Goal: Task Accomplishment & Management: Manage account settings

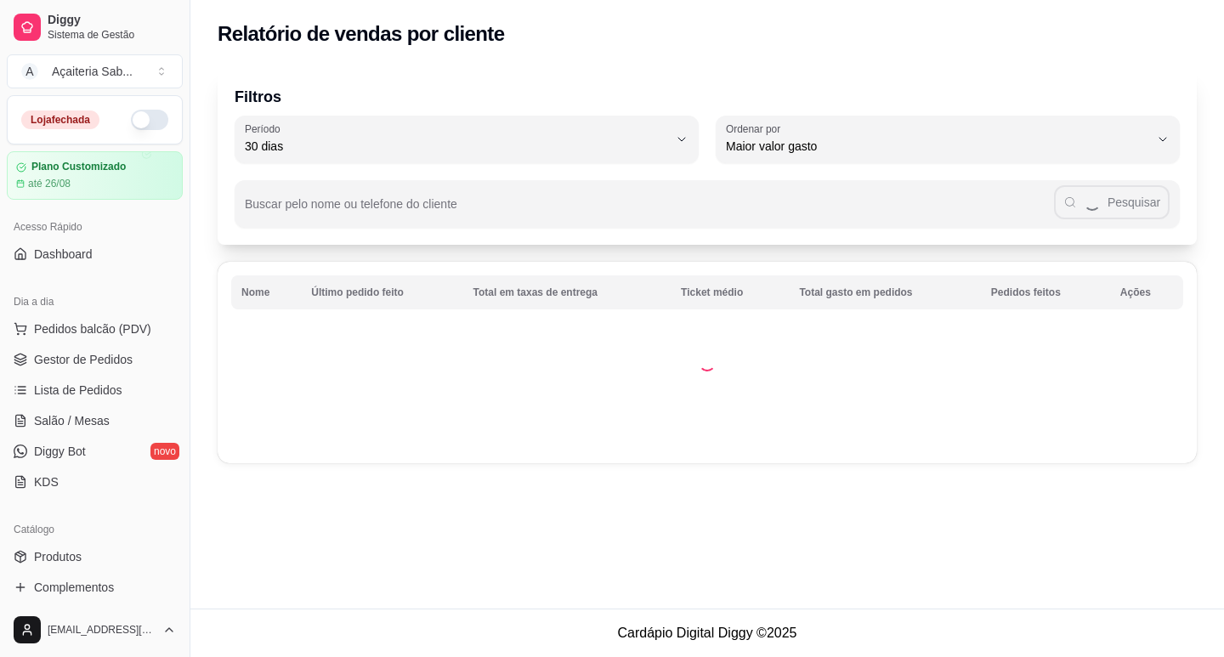
select select "30"
select select "HIGHEST_TOTAL_SPENT_WITH_ORDERS"
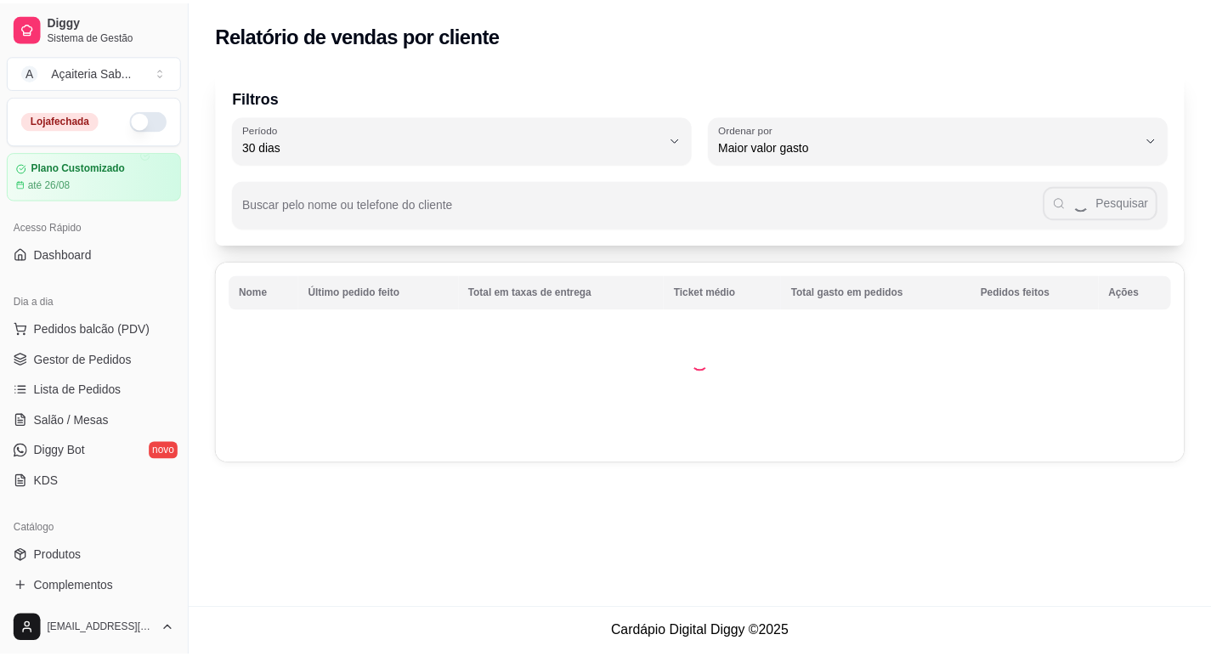
scroll to position [396, 0]
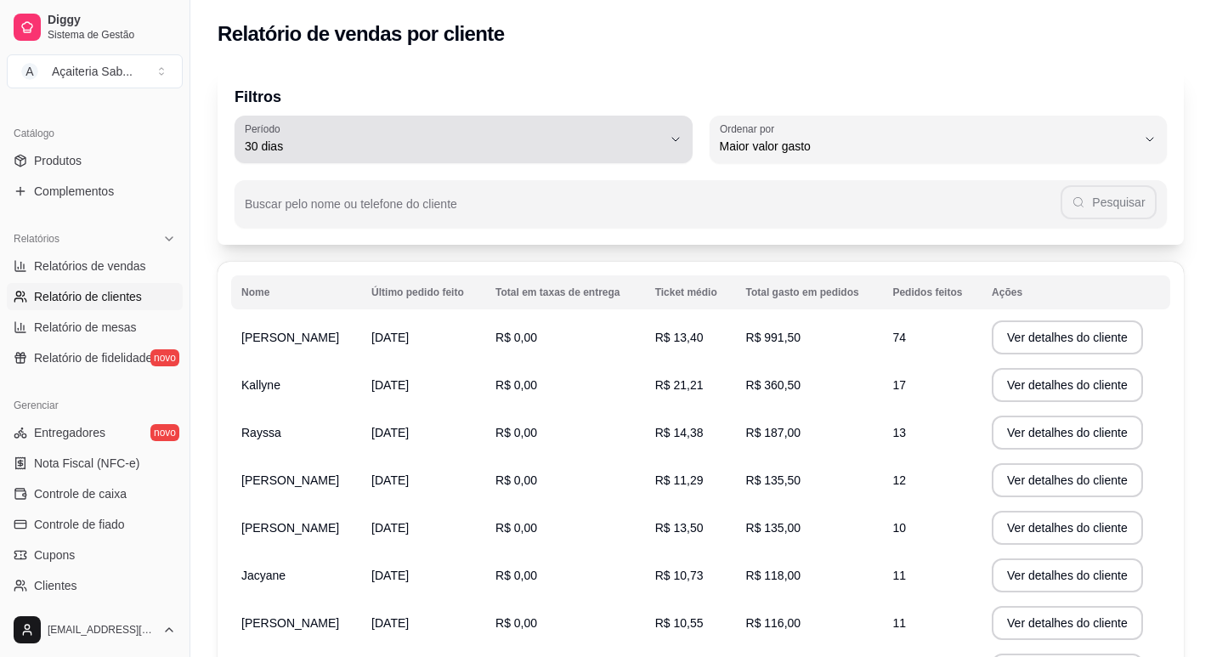
click at [665, 141] on button "Período 30 dias" at bounding box center [464, 140] width 458 height 48
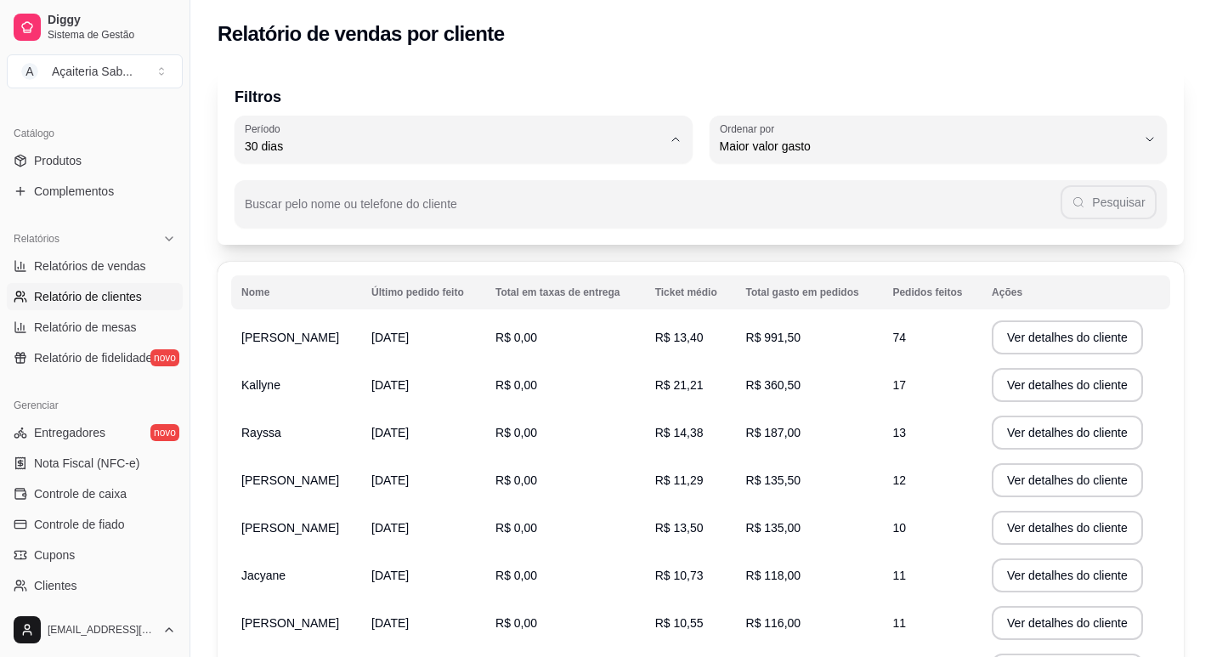
click at [270, 247] on span "7 dias" at bounding box center [455, 243] width 397 height 16
type input "7"
select select "7"
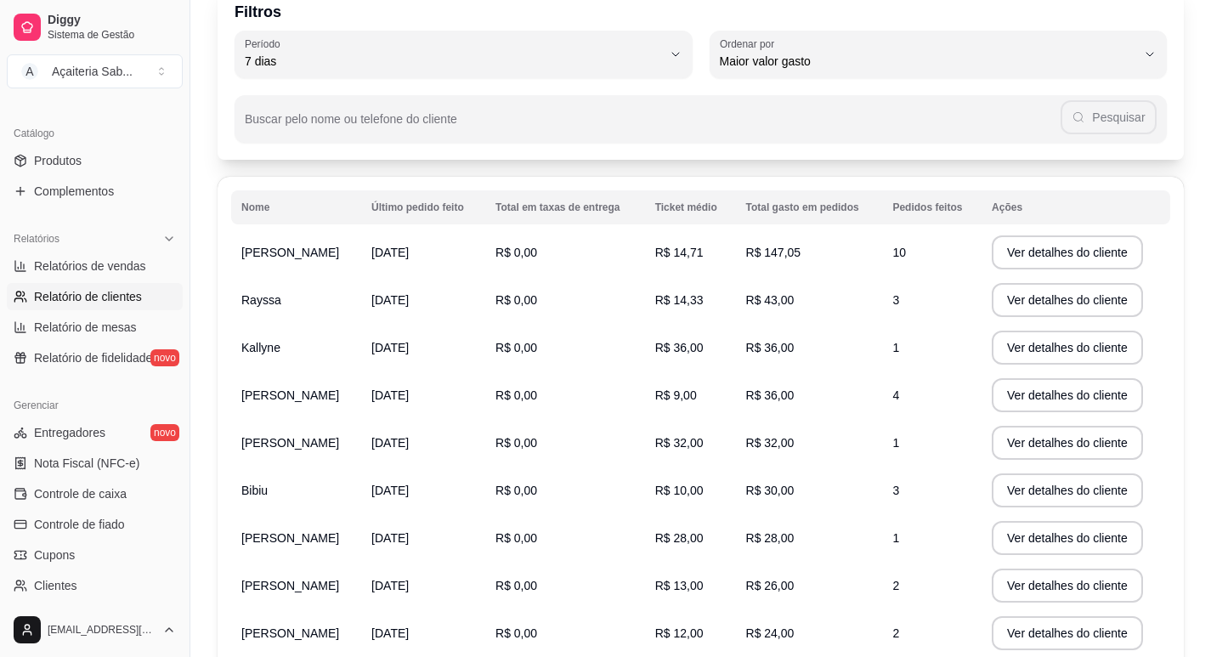
scroll to position [0, 0]
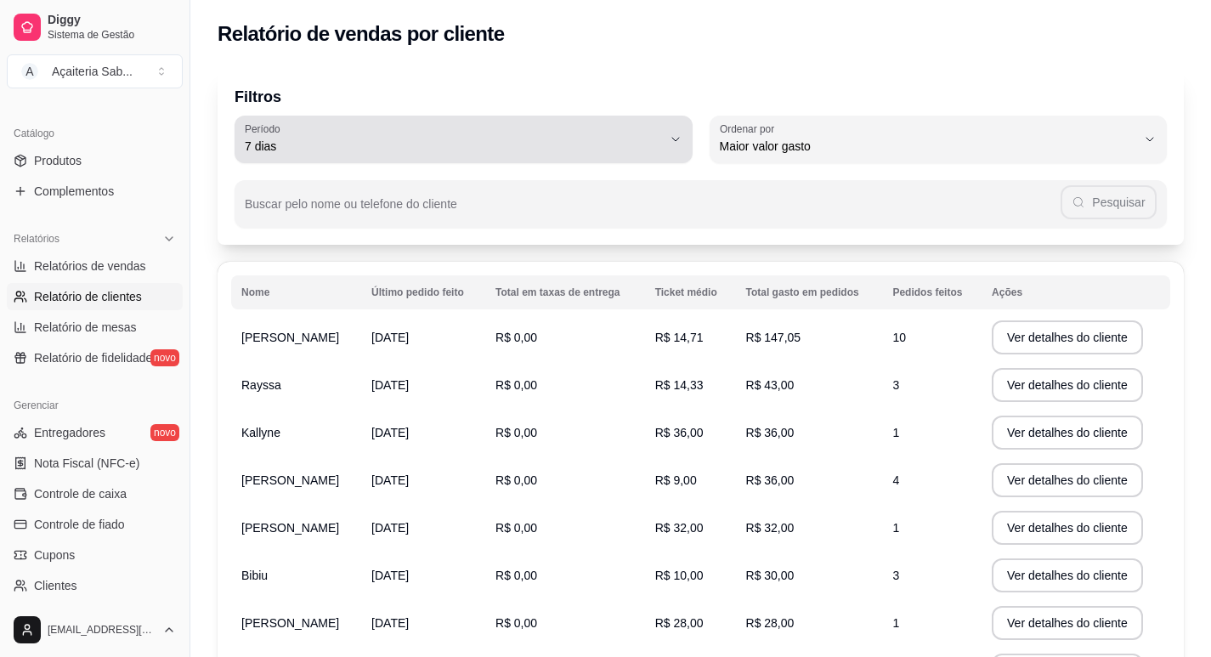
click at [627, 156] on button "Período 7 [PERSON_NAME]" at bounding box center [464, 140] width 458 height 48
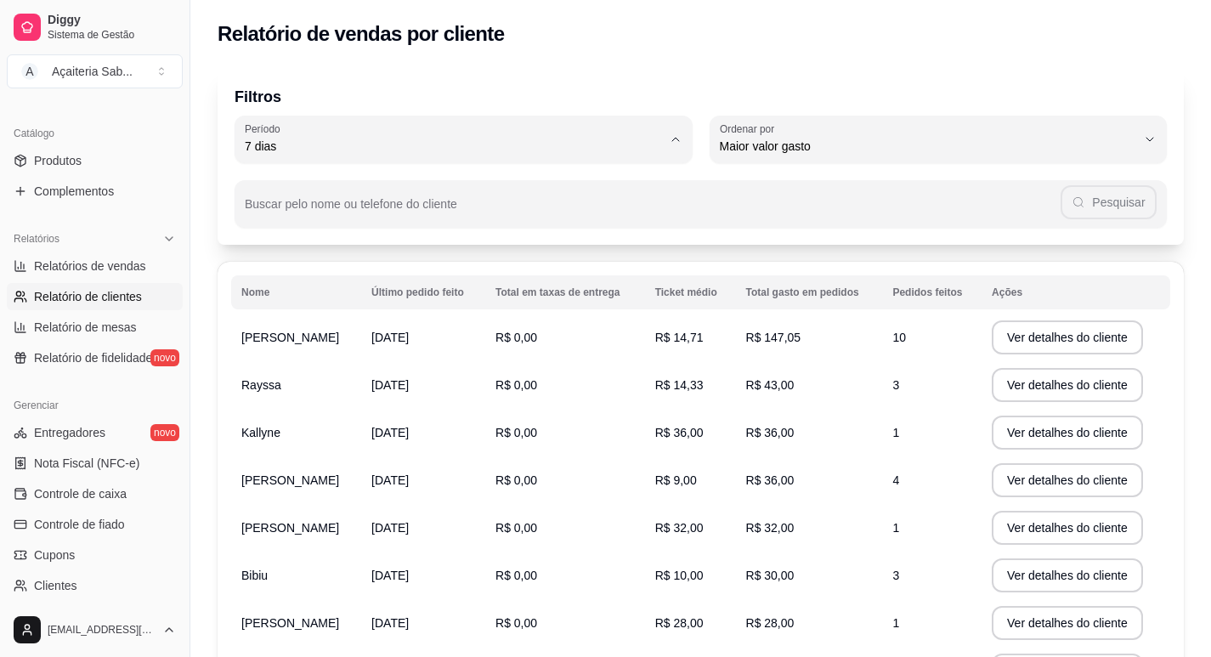
click at [267, 242] on span "7 dias" at bounding box center [455, 243] width 397 height 16
type input "0"
select select "0"
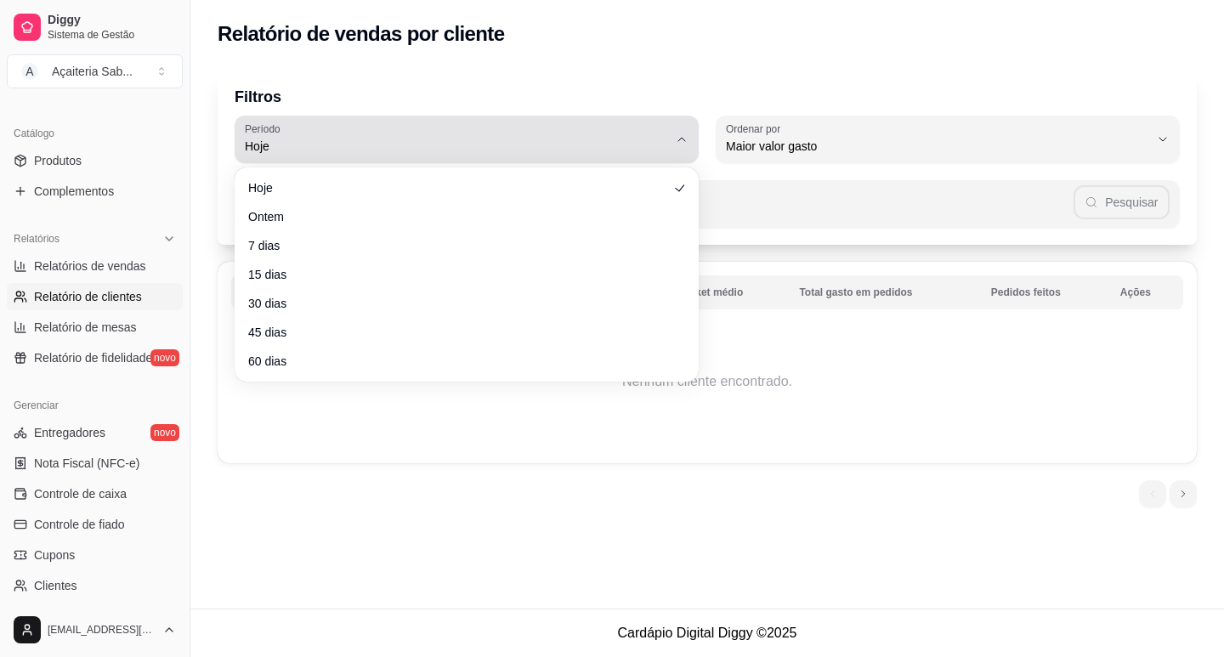
click at [392, 162] on button "[PERSON_NAME]" at bounding box center [467, 140] width 464 height 48
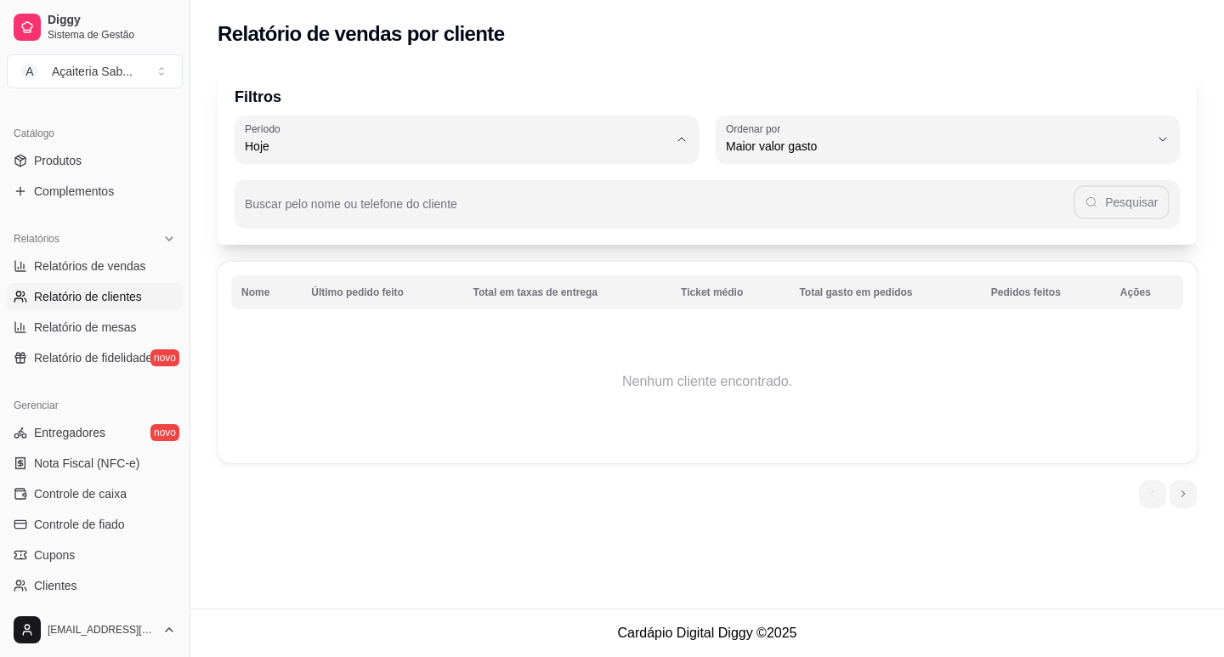
click at [280, 274] on span "15 dias" at bounding box center [458, 270] width 403 height 16
type input "15"
select select "15"
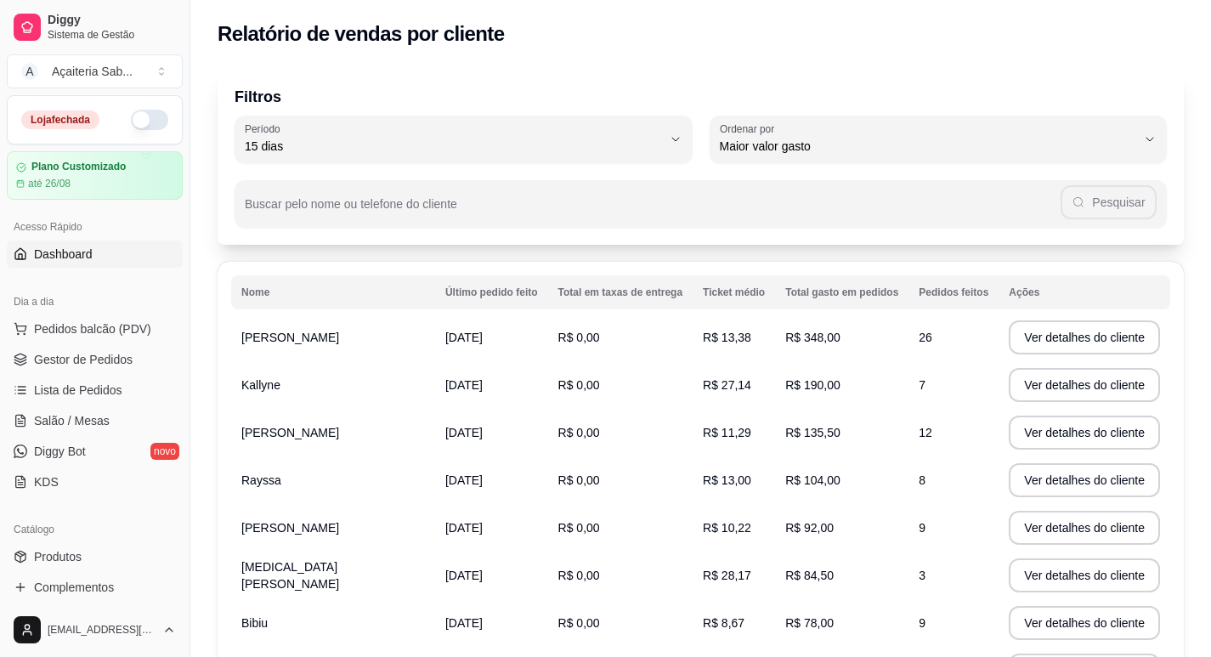
click at [62, 259] on span "Dashboard" at bounding box center [63, 254] width 59 height 17
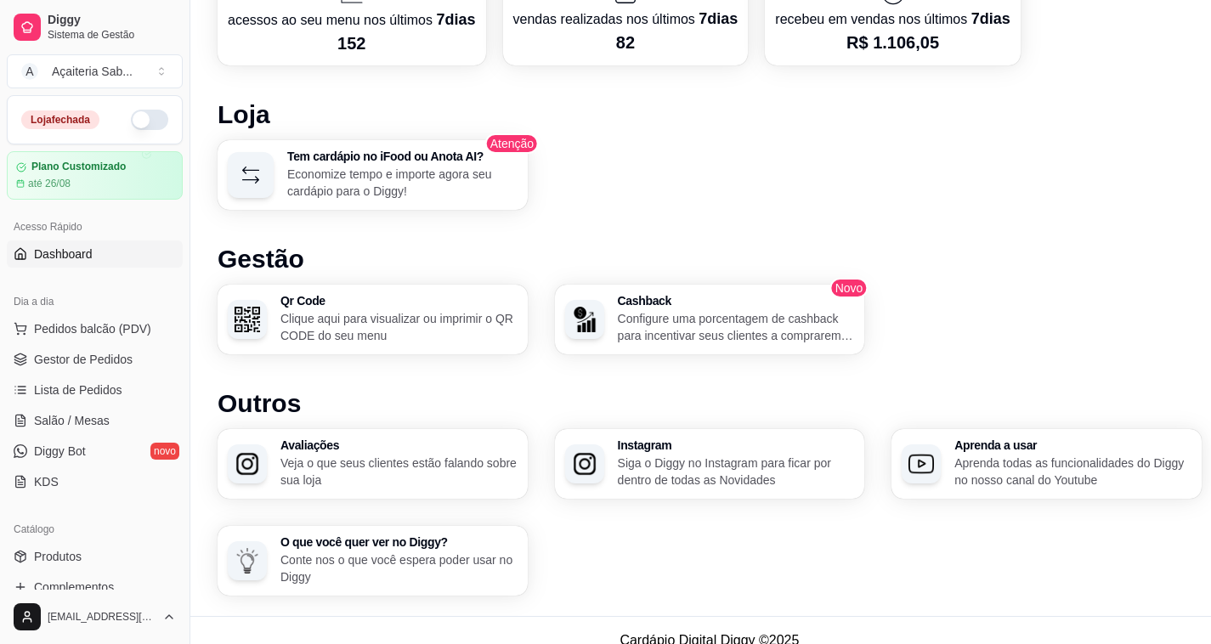
scroll to position [870, 0]
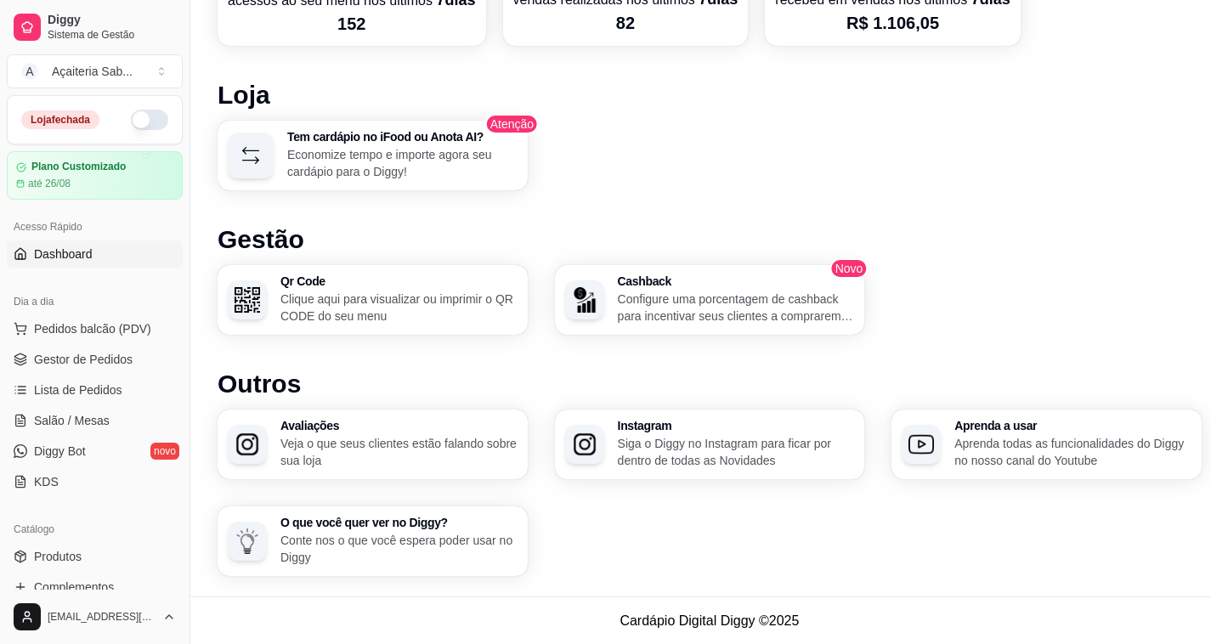
click at [438, 435] on p "Veja o que seus clientes estão falando sobre sua loja" at bounding box center [399, 452] width 237 height 34
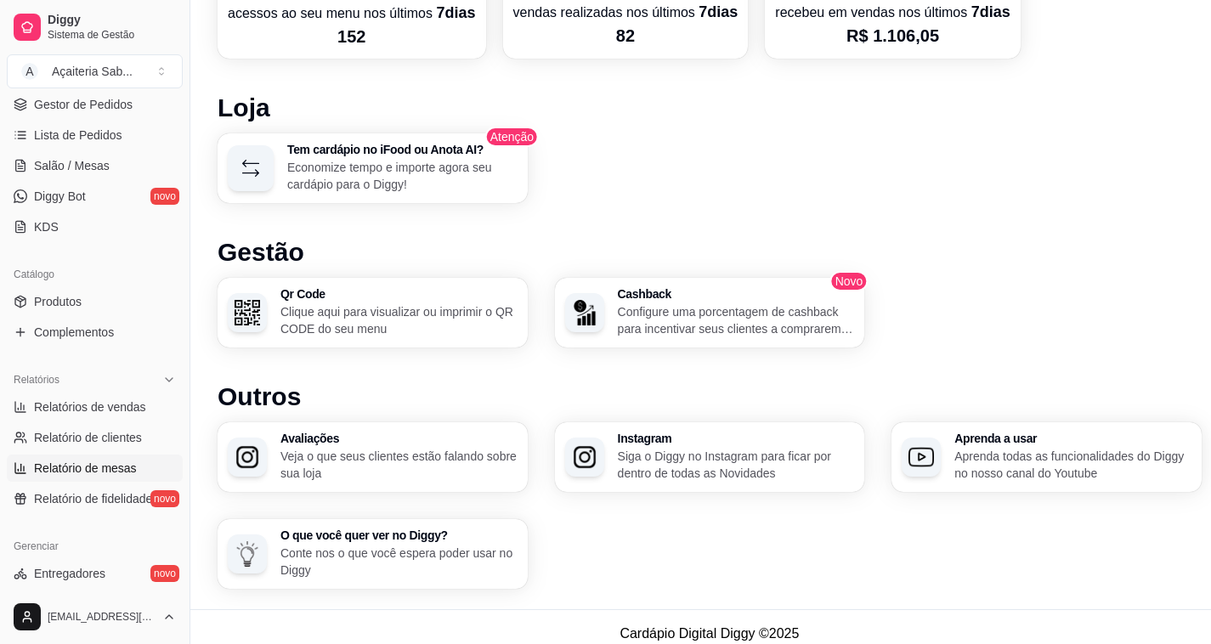
scroll to position [340, 0]
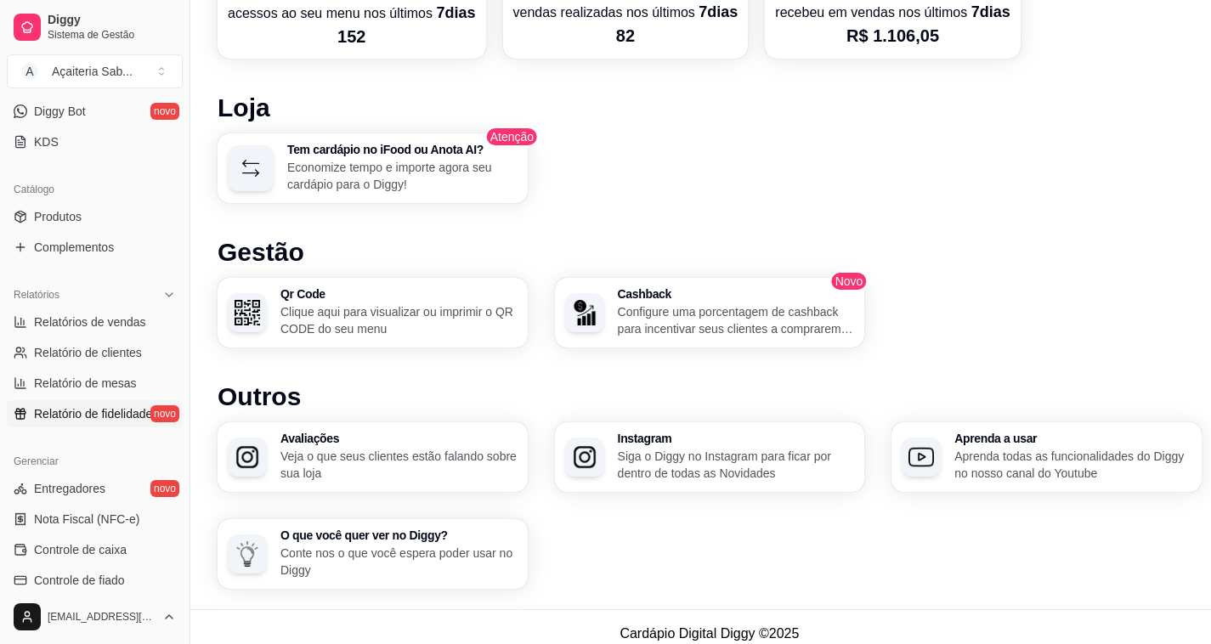
click at [89, 413] on span "Relatório de fidelidade" at bounding box center [93, 413] width 118 height 17
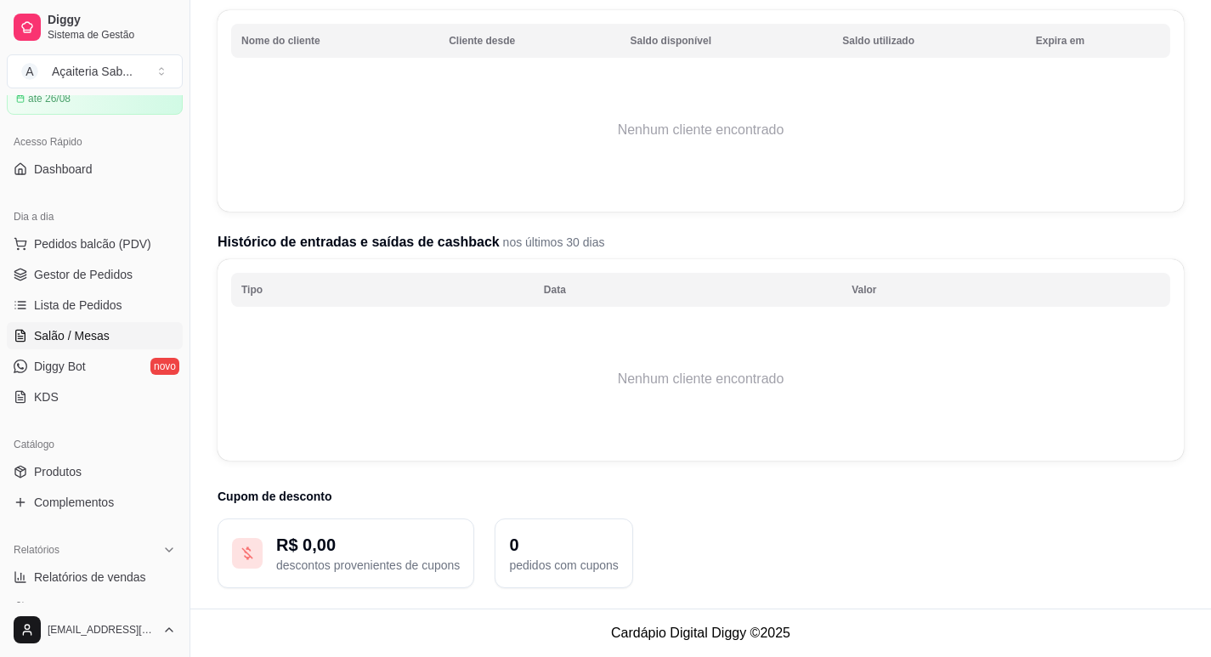
scroll to position [170, 0]
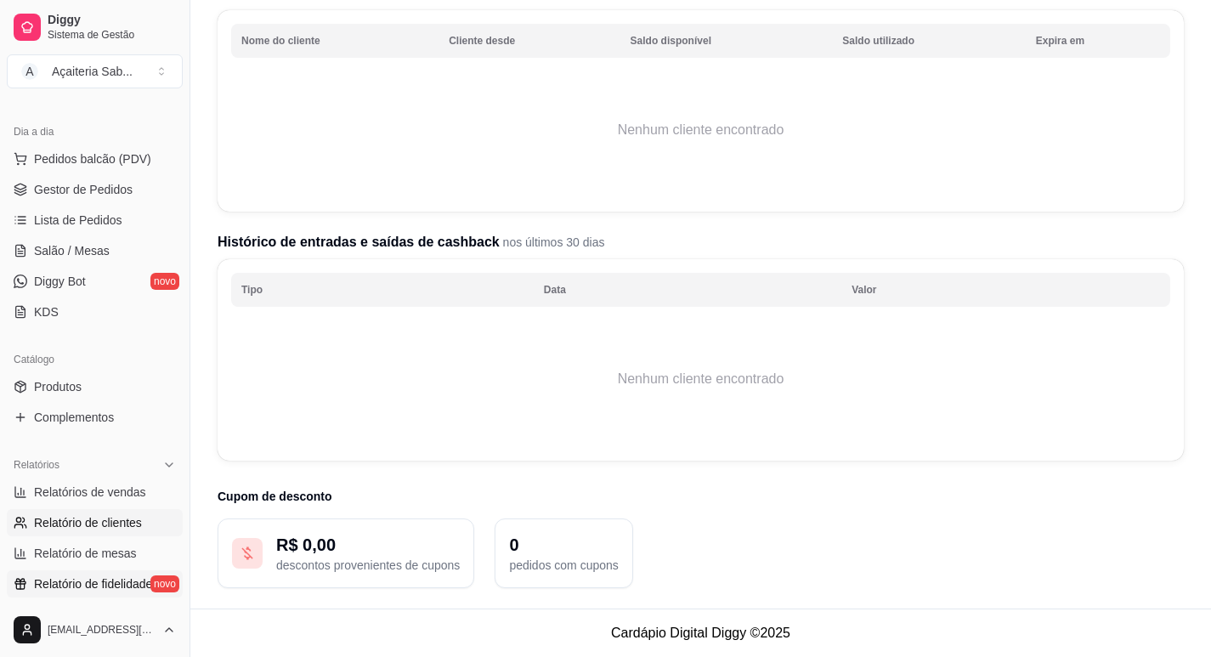
click at [77, 519] on span "Relatório de clientes" at bounding box center [88, 522] width 108 height 17
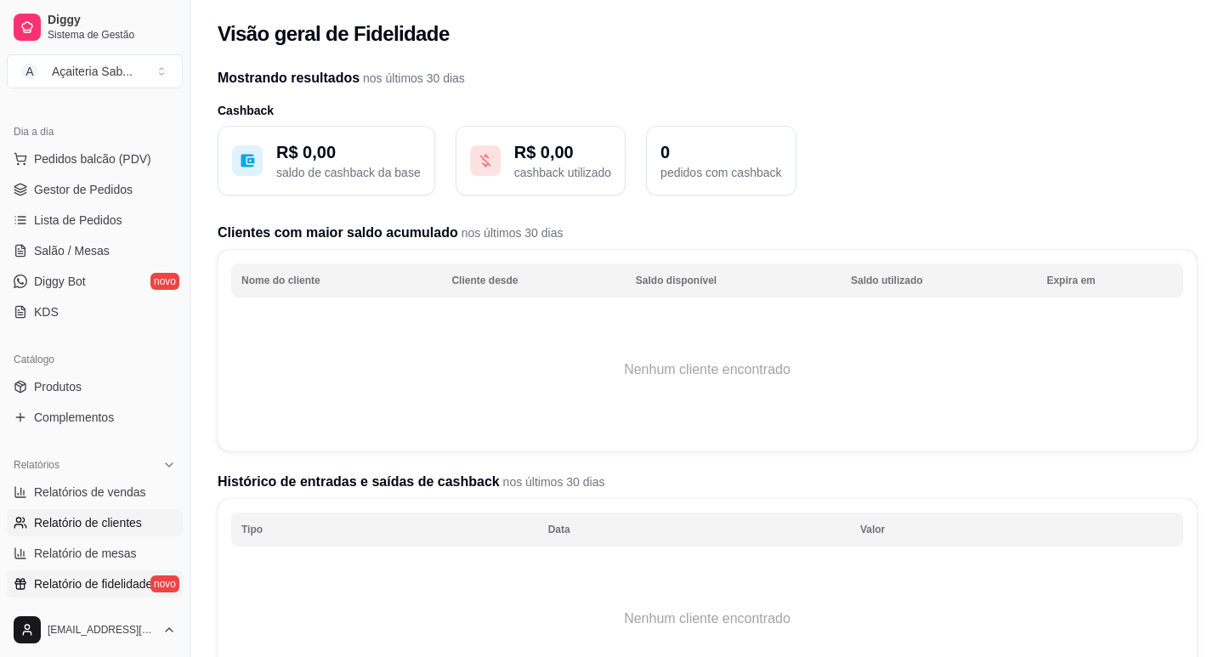
select select "30"
select select "HIGHEST_TOTAL_SPENT_WITH_ORDERS"
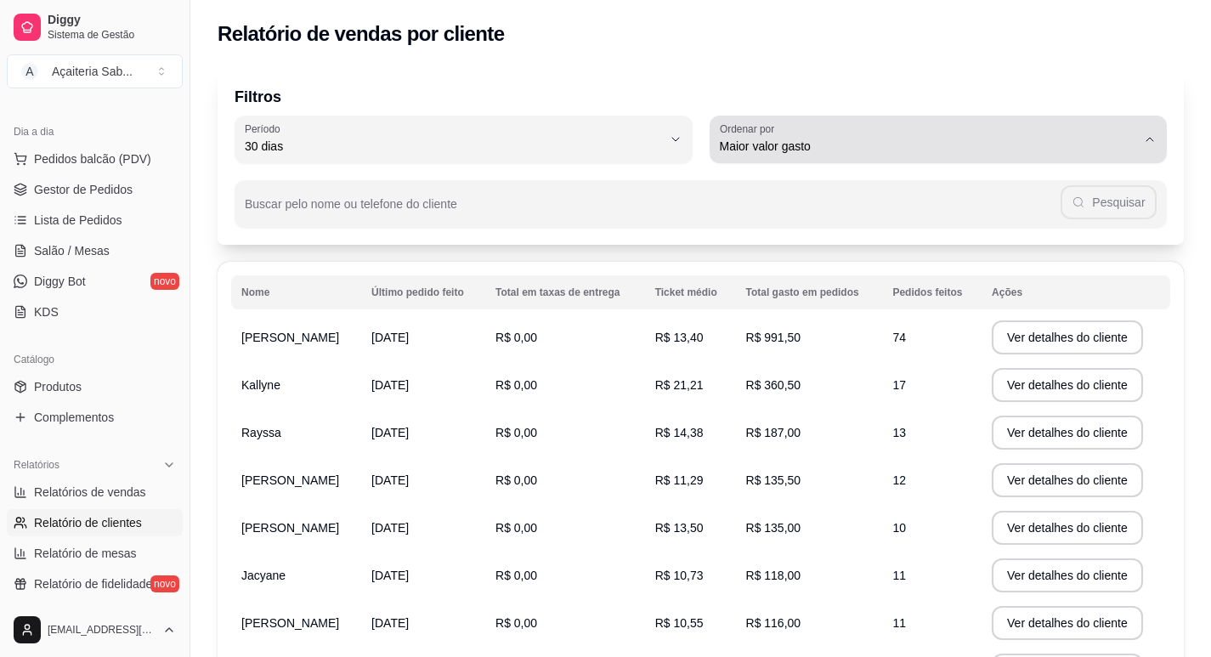
click at [842, 144] on span "Maior valor gasto" at bounding box center [928, 146] width 417 height 17
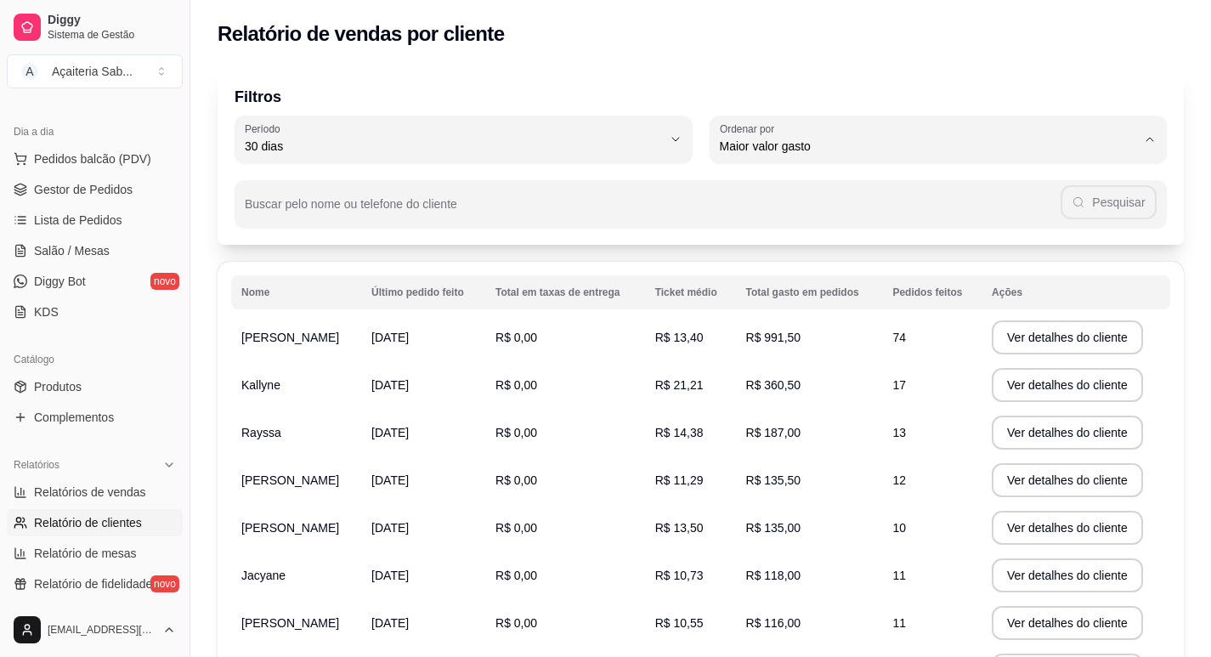
click at [834, 194] on span "Maior número de pedidos" at bounding box center [930, 187] width 397 height 16
type input "HIGHEST_ORDER_COUNT"
select select "HIGHEST_ORDER_COUNT"
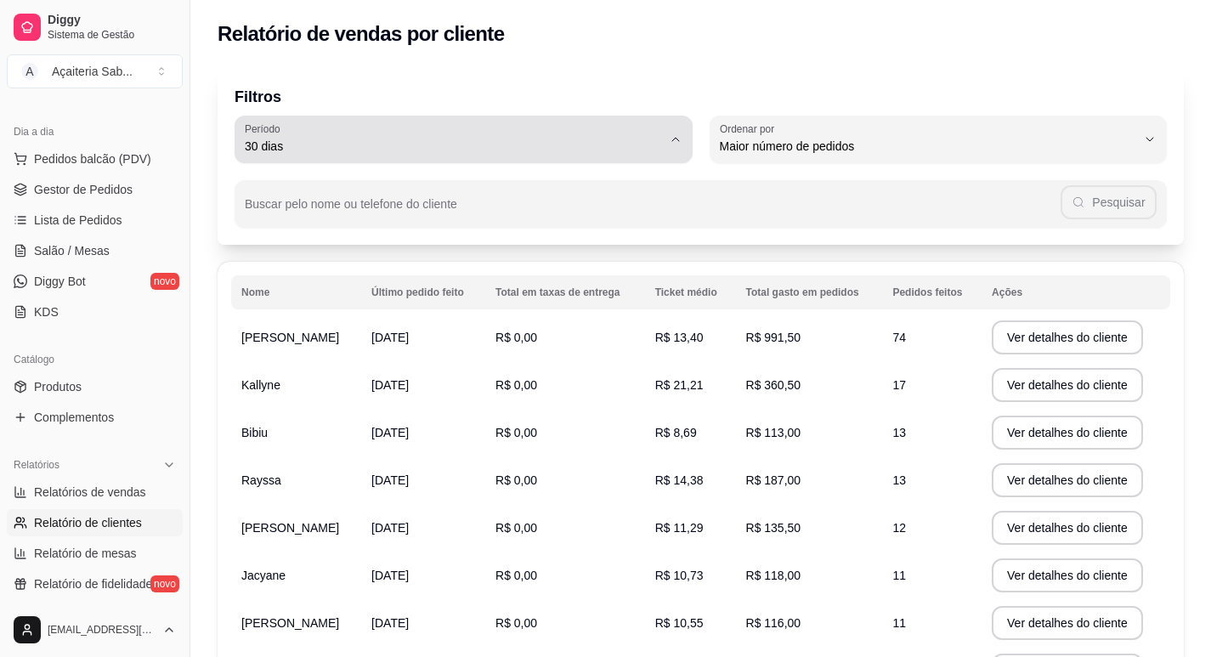
click at [456, 133] on div "30 dias" at bounding box center [453, 139] width 417 height 34
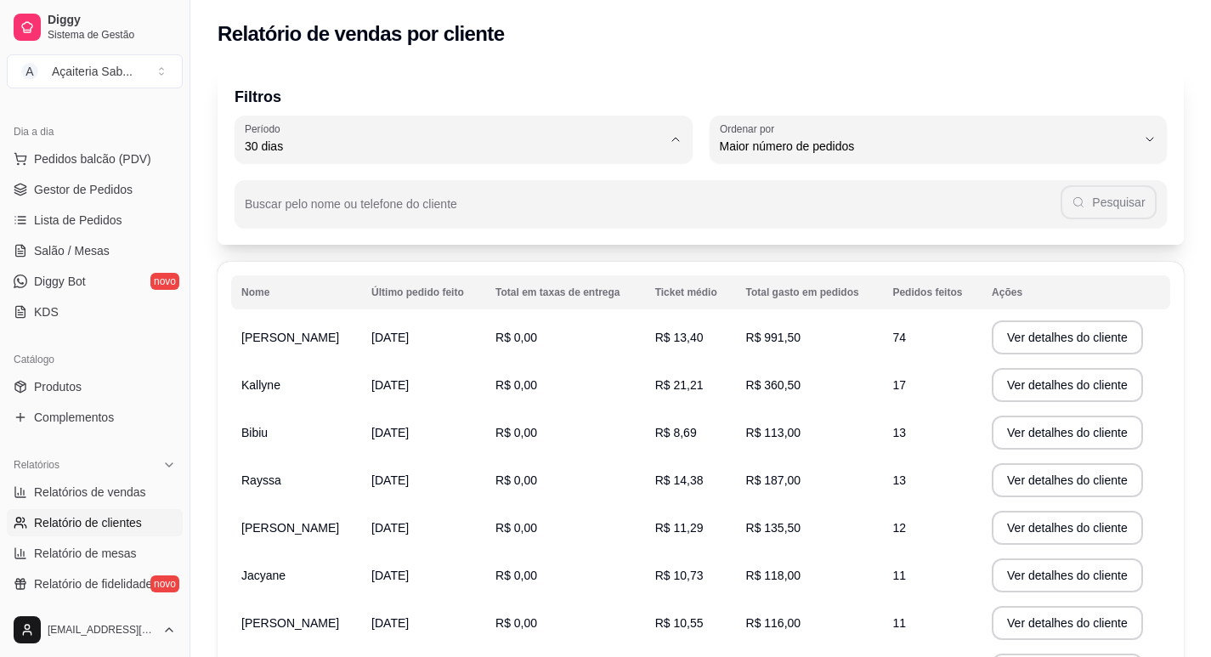
click at [267, 360] on span "60 dias" at bounding box center [455, 353] width 397 height 16
type input "60"
select select "60"
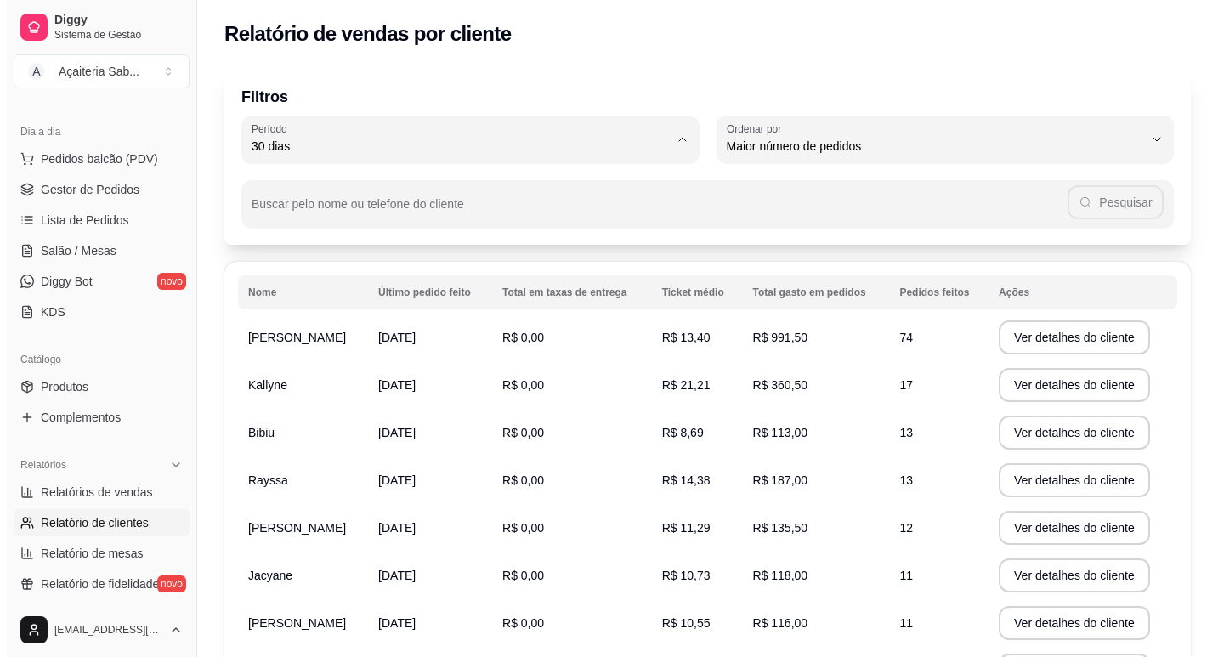
scroll to position [16, 0]
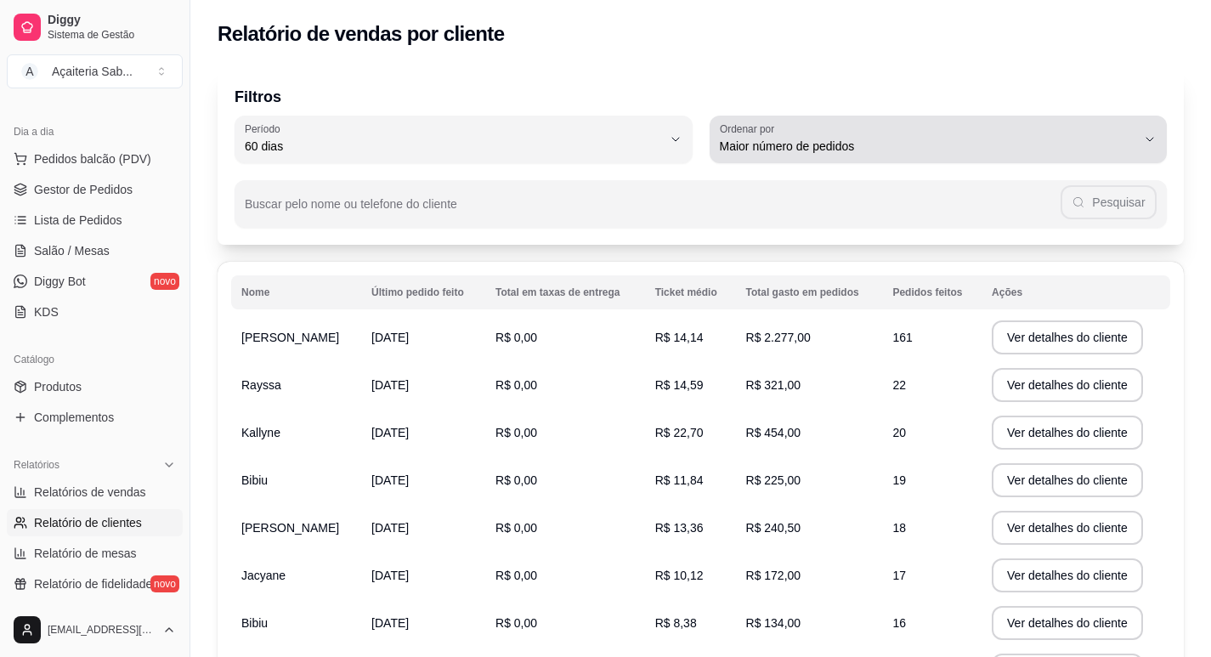
click at [887, 146] on span "Maior número de pedidos" at bounding box center [928, 146] width 417 height 17
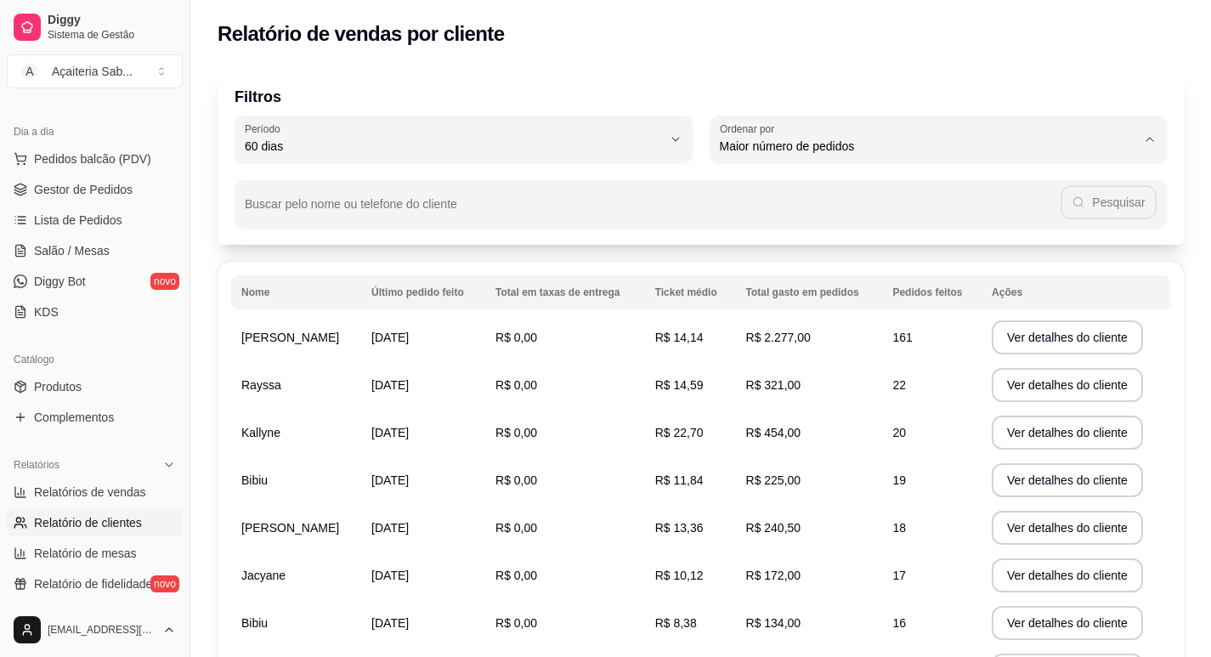
click at [768, 245] on span "Maior valor gasto" at bounding box center [930, 243] width 397 height 16
type input "HIGHEST_TOTAL_SPENT_WITH_ORDERS"
select select "HIGHEST_TOTAL_SPENT_WITH_ORDERS"
click at [1040, 396] on button "Ver detalhes do cliente" at bounding box center [1067, 385] width 151 height 34
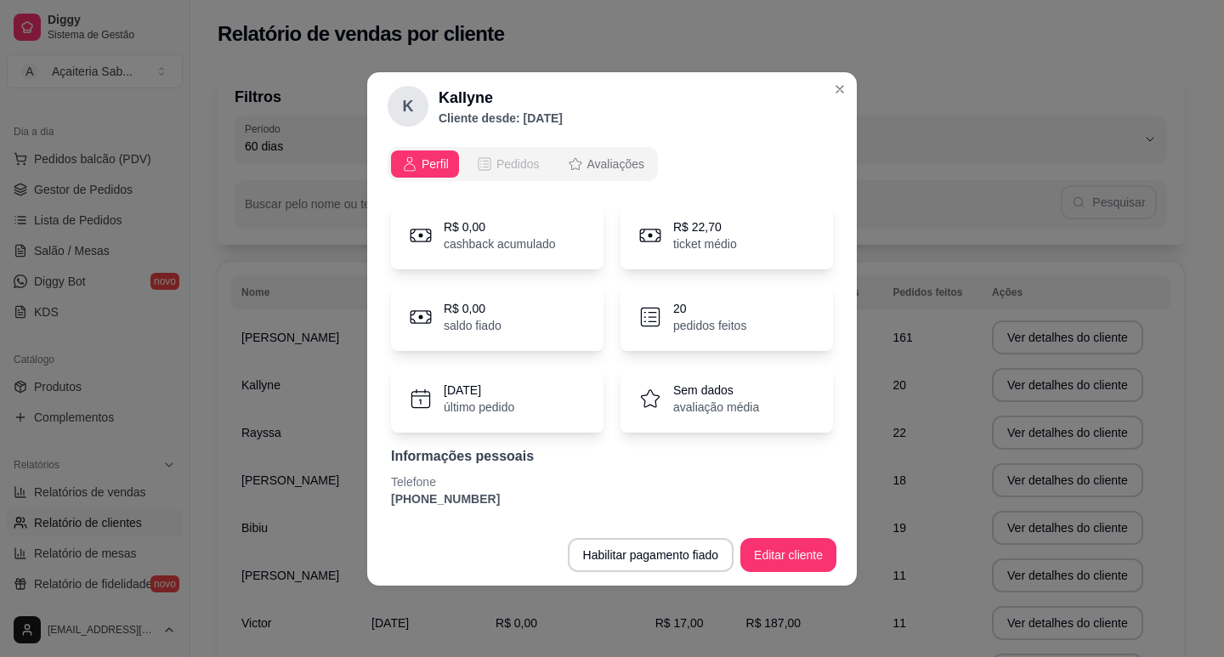
click at [527, 161] on span "Pedidos" at bounding box center [517, 164] width 43 height 17
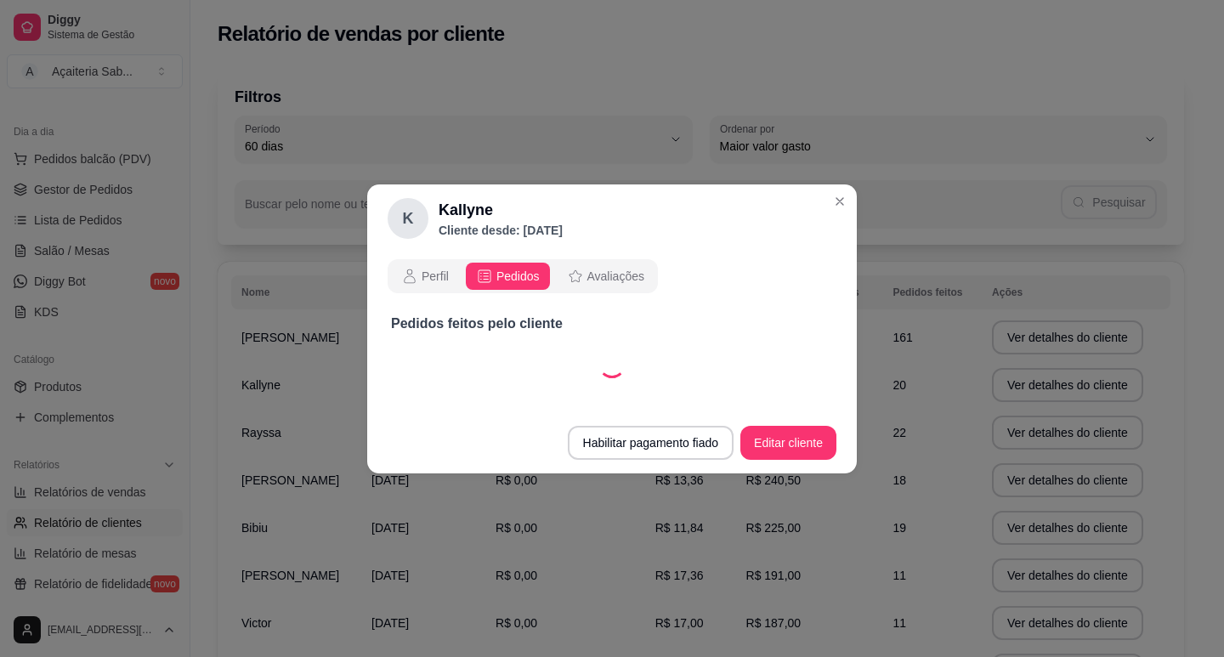
select select "30"
select select "ALL"
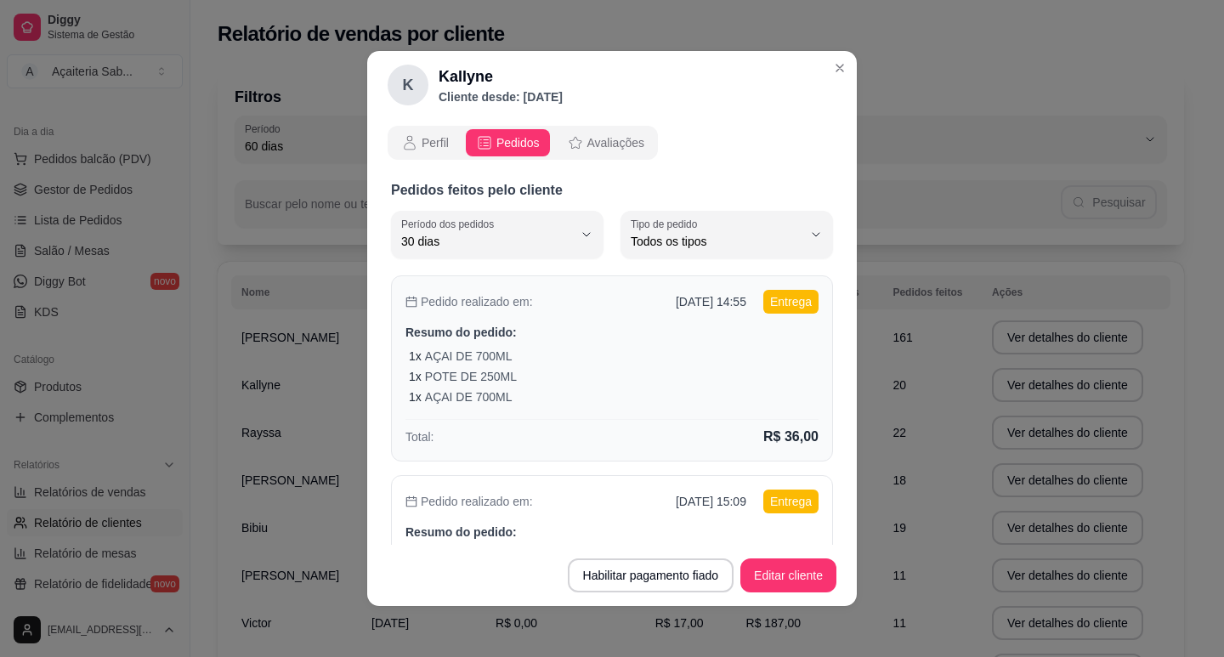
click at [559, 312] on div "Pedido realizado em: [DATE] 14:55 Entrega" at bounding box center [611, 302] width 413 height 24
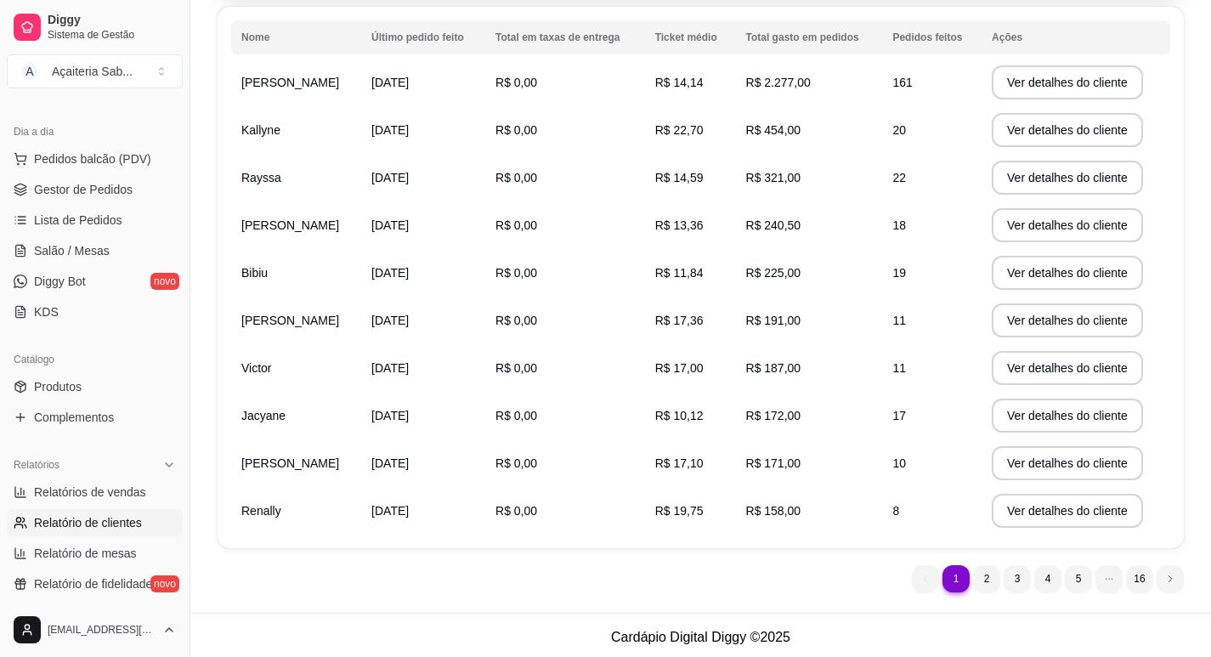
scroll to position [259, 0]
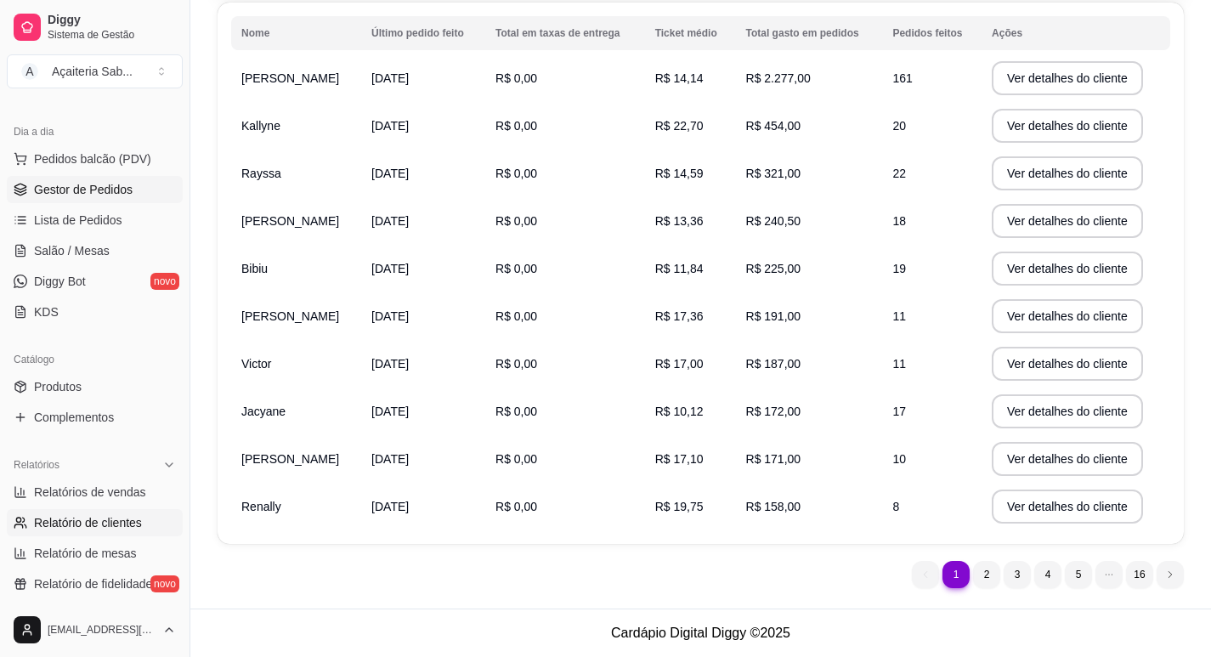
click at [107, 186] on span "Gestor de Pedidos" at bounding box center [83, 189] width 99 height 17
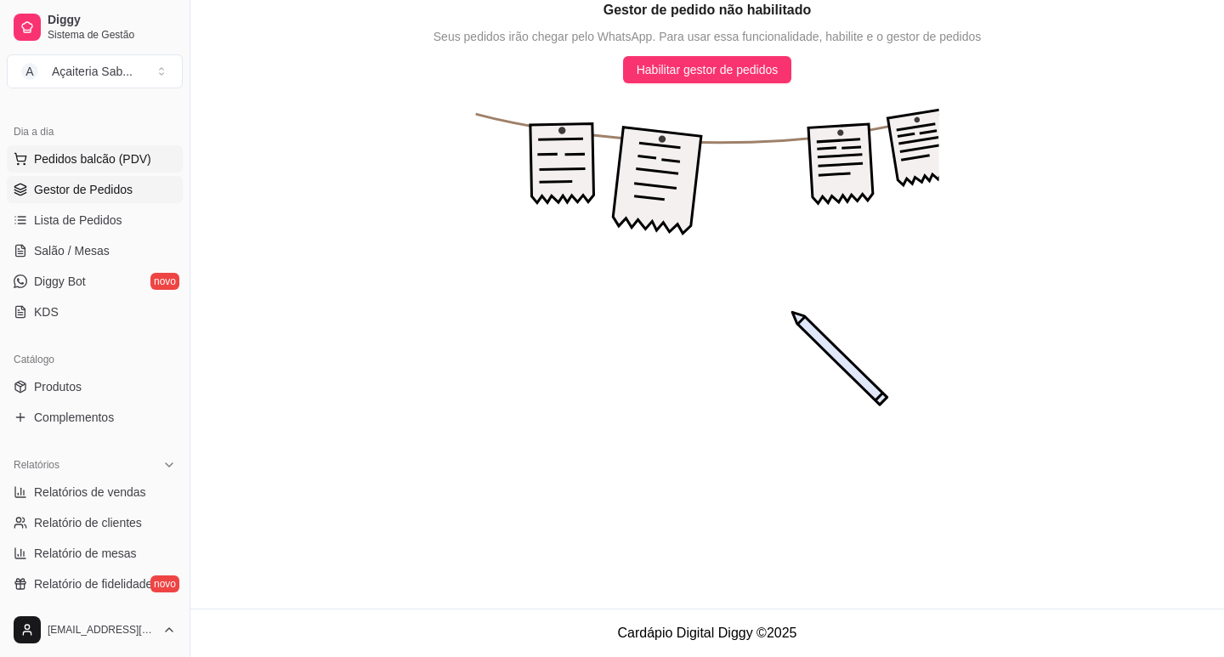
click at [94, 167] on span "Pedidos balcão (PDV)" at bounding box center [92, 158] width 117 height 17
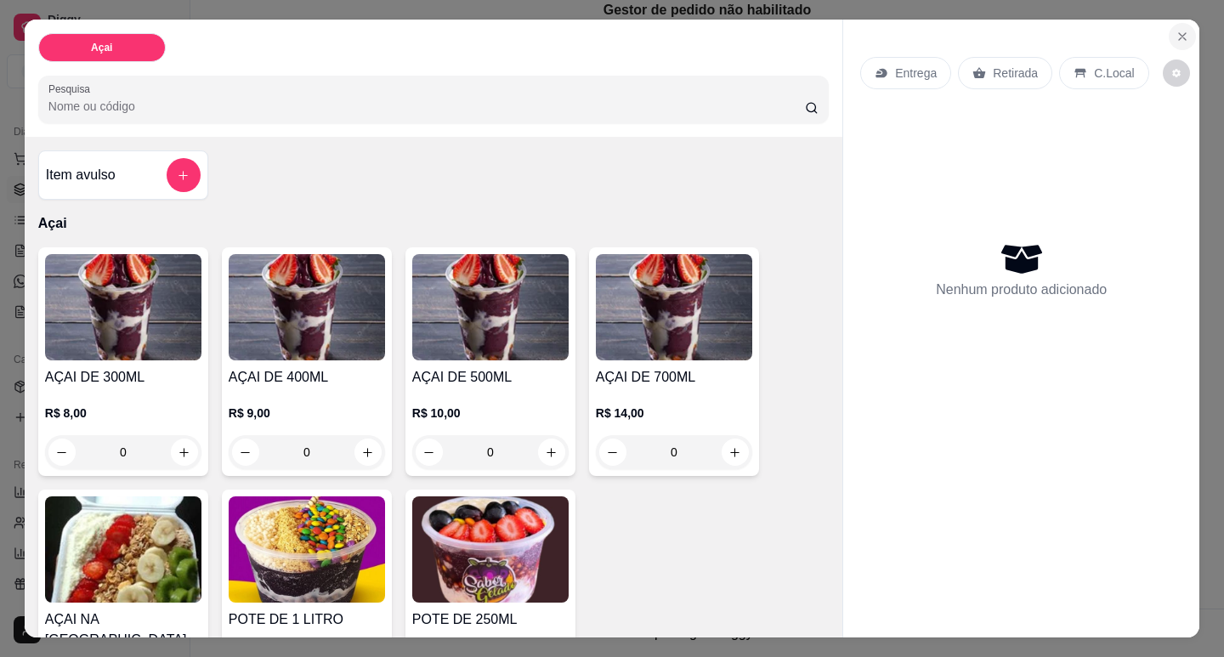
click at [1179, 37] on button "Close" at bounding box center [1182, 36] width 27 height 27
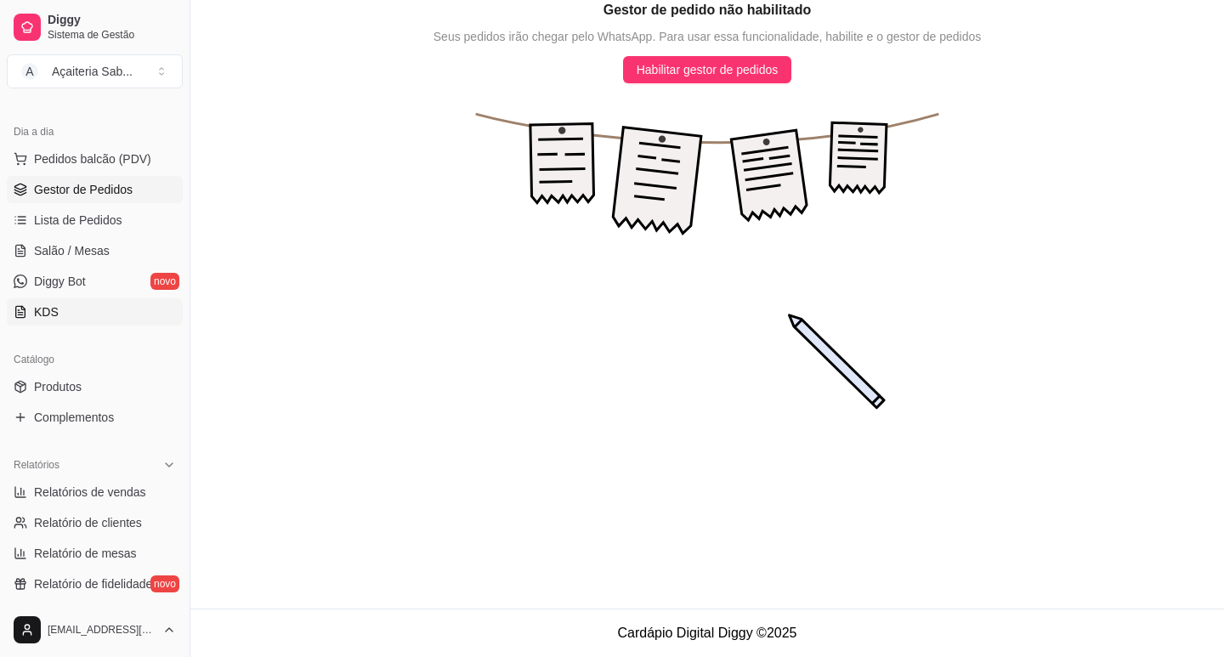
click at [67, 305] on link "KDS" at bounding box center [95, 311] width 176 height 27
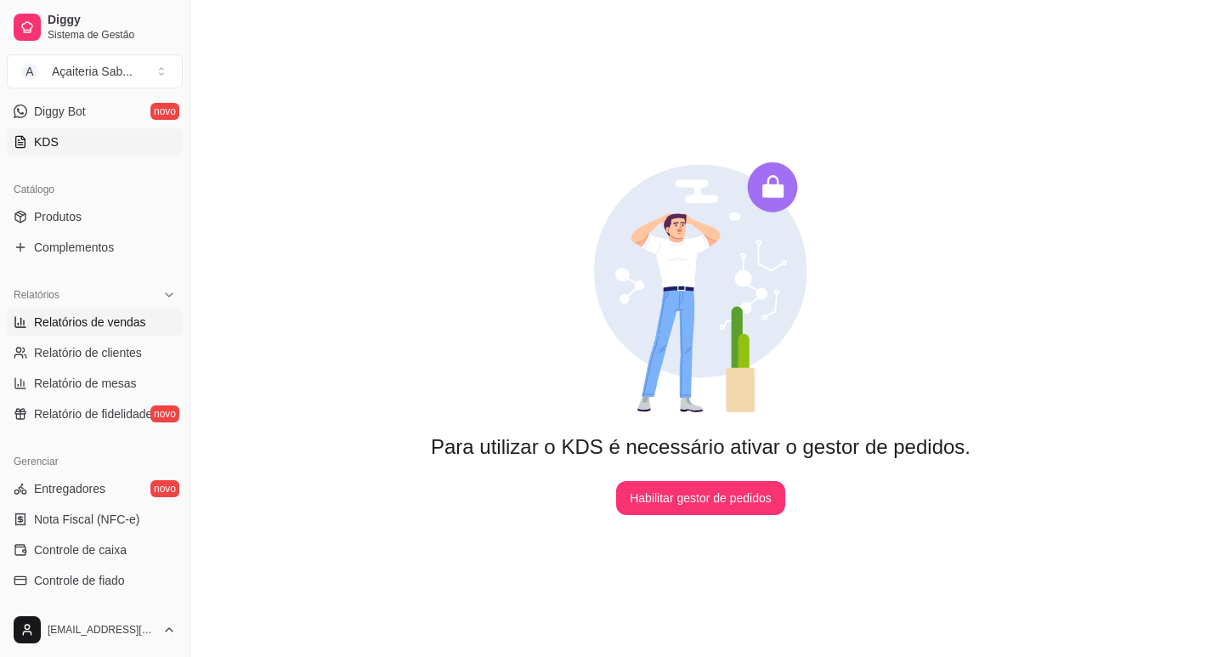
scroll to position [425, 0]
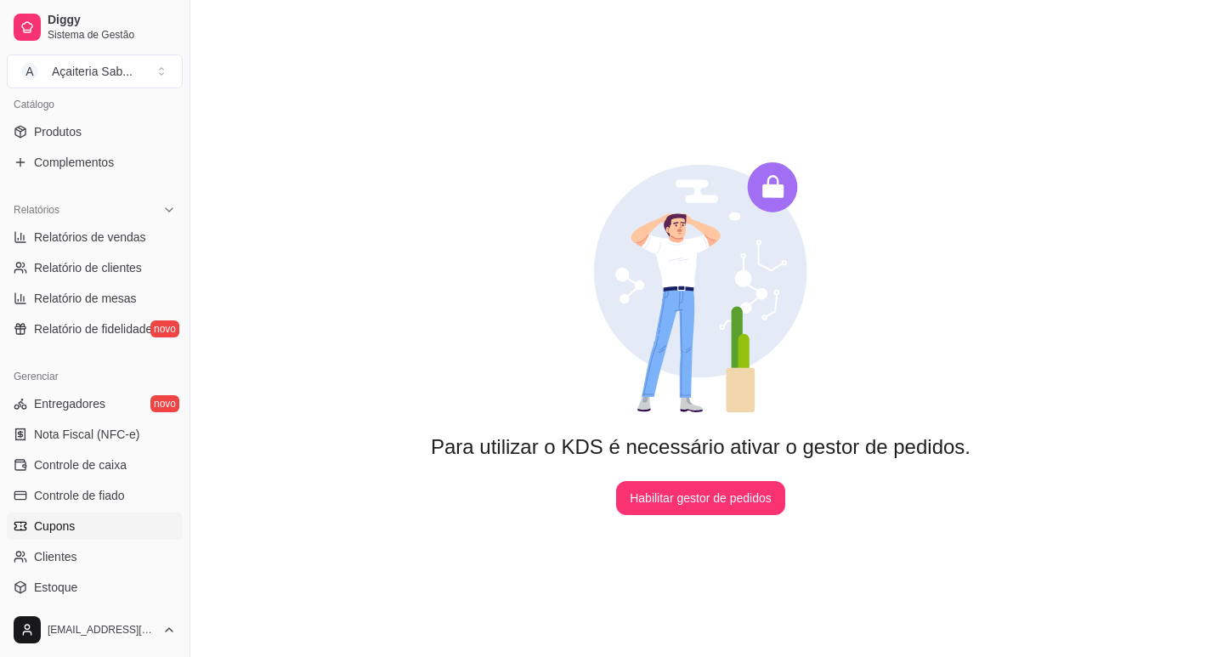
click at [81, 515] on link "Cupons" at bounding box center [95, 526] width 176 height 27
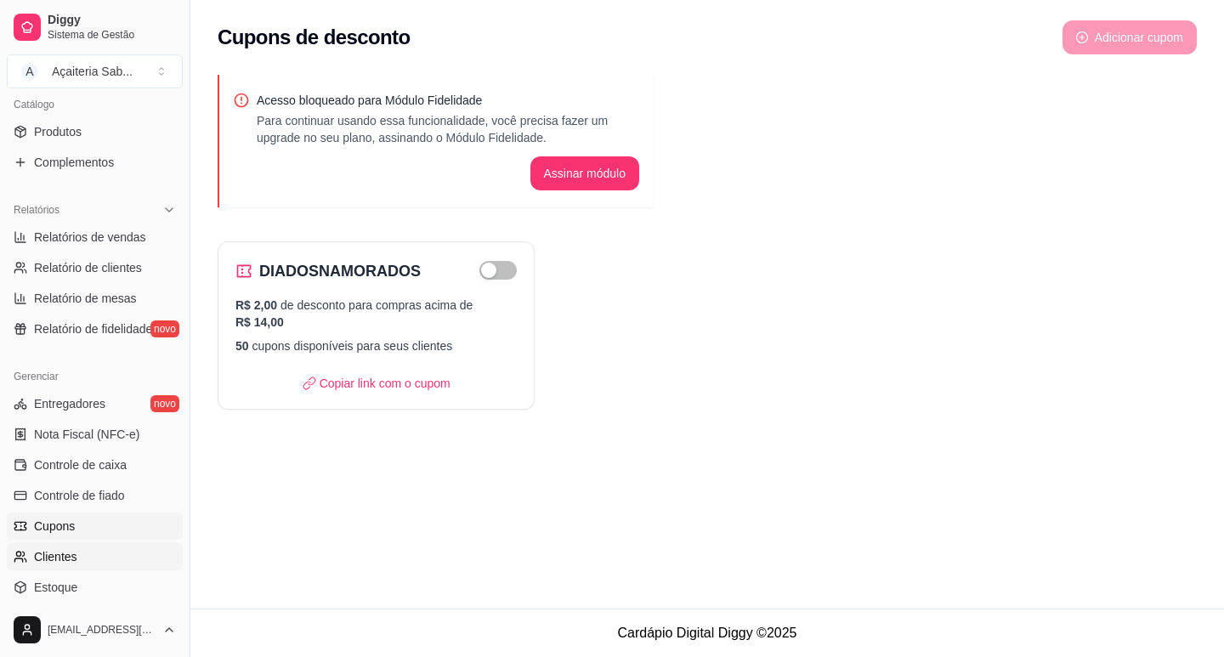
click at [33, 547] on link "Clientes" at bounding box center [95, 556] width 176 height 27
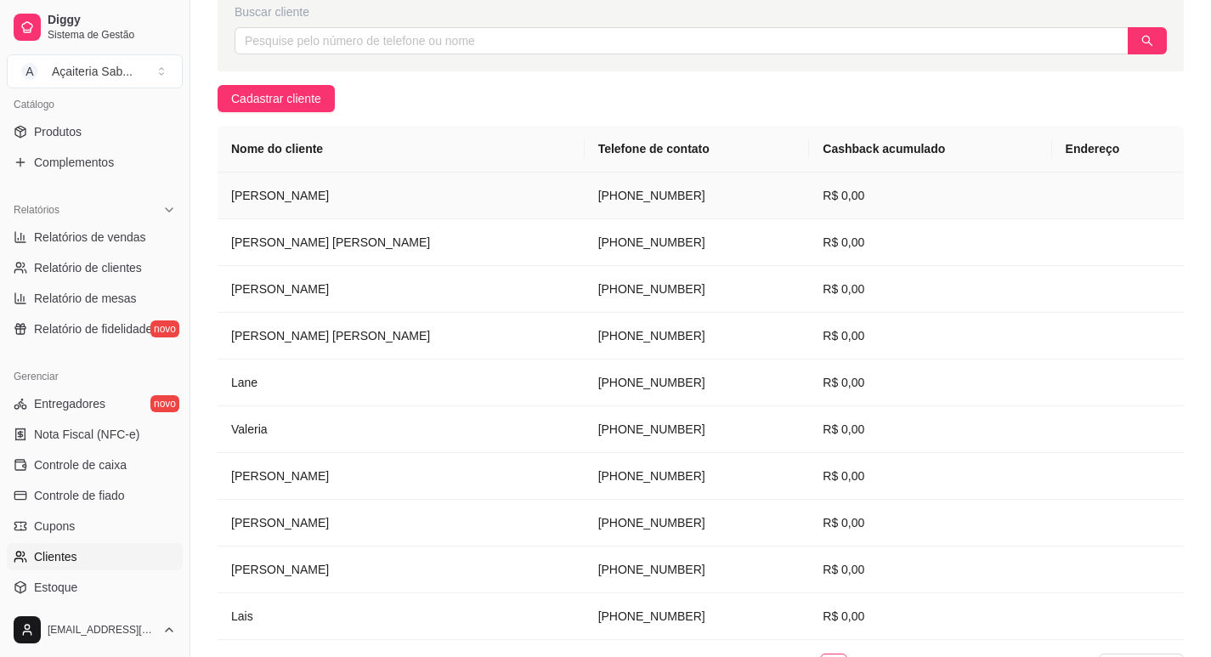
scroll to position [276, 0]
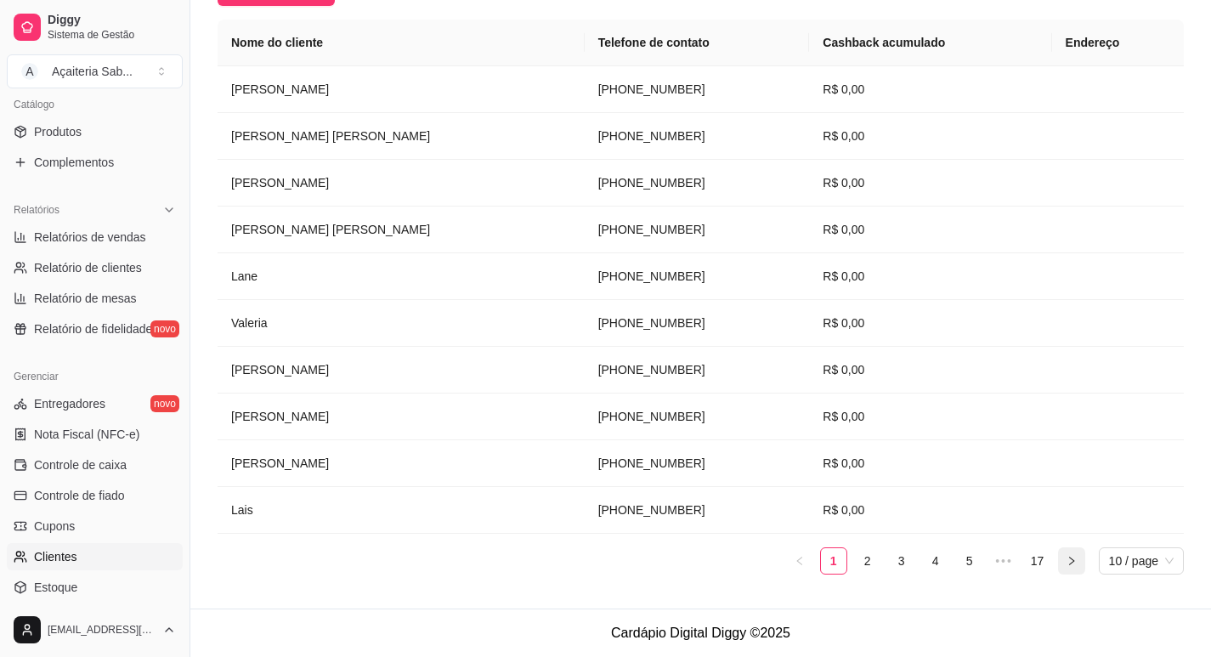
click at [1077, 561] on button "button" at bounding box center [1071, 560] width 27 height 27
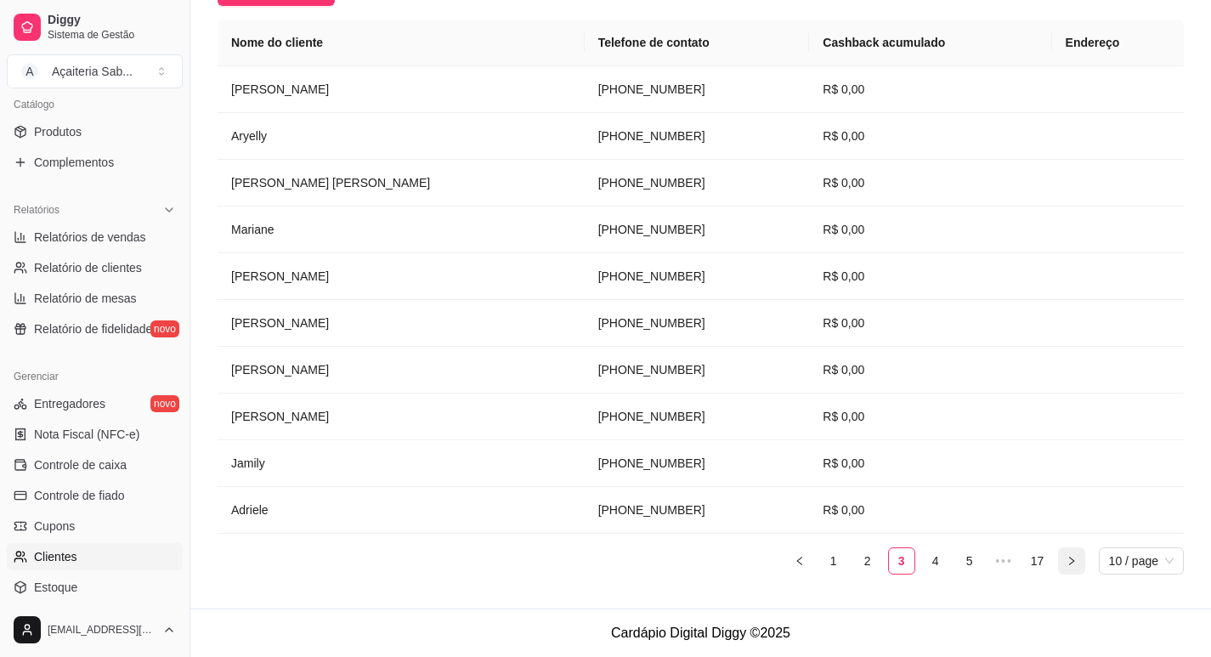
click at [1077, 561] on button "button" at bounding box center [1071, 560] width 27 height 27
click at [1040, 566] on link "17" at bounding box center [1038, 561] width 26 height 26
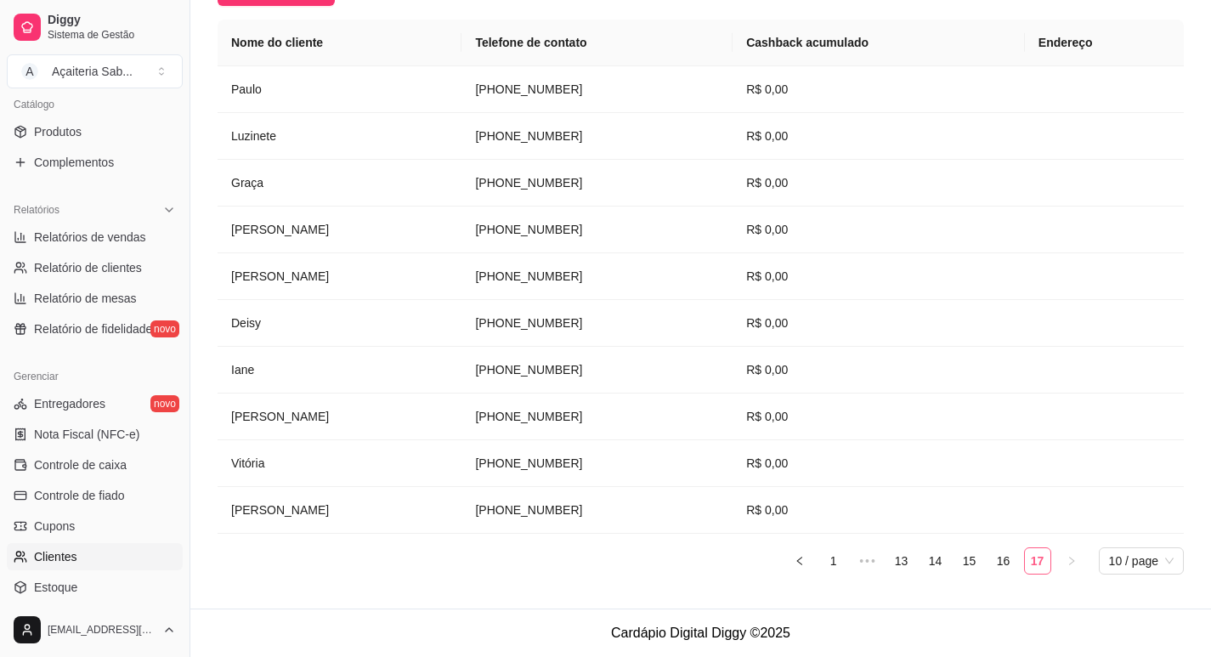
scroll to position [89, 0]
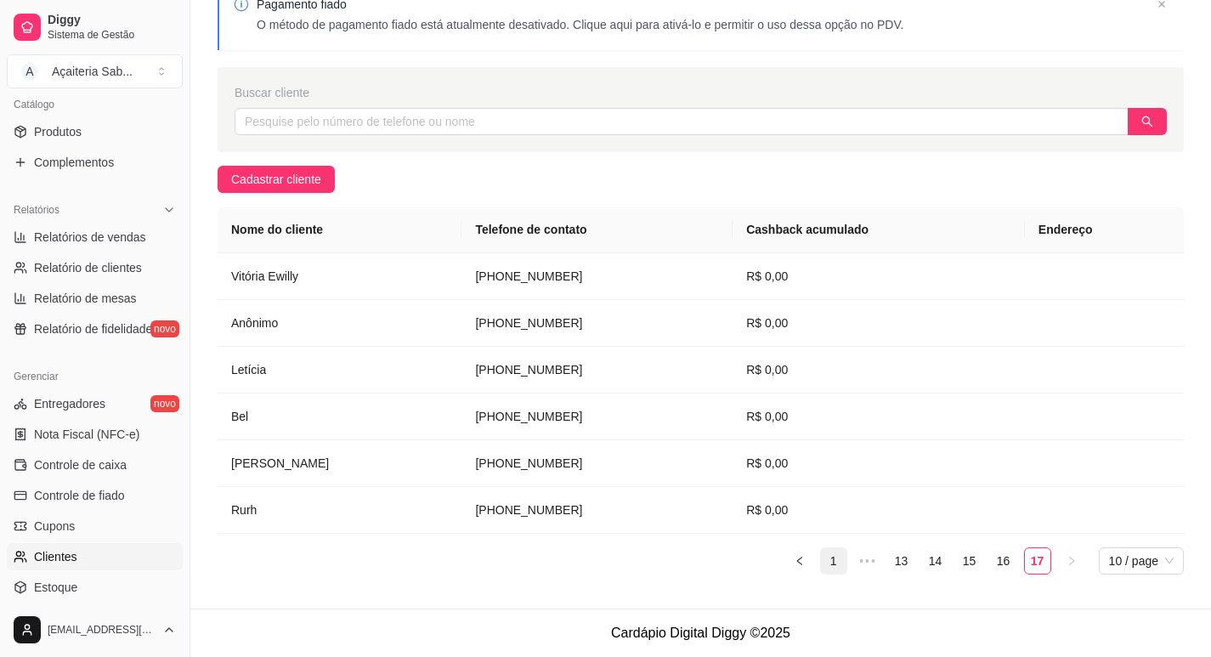
click at [833, 556] on link "1" at bounding box center [834, 561] width 26 height 26
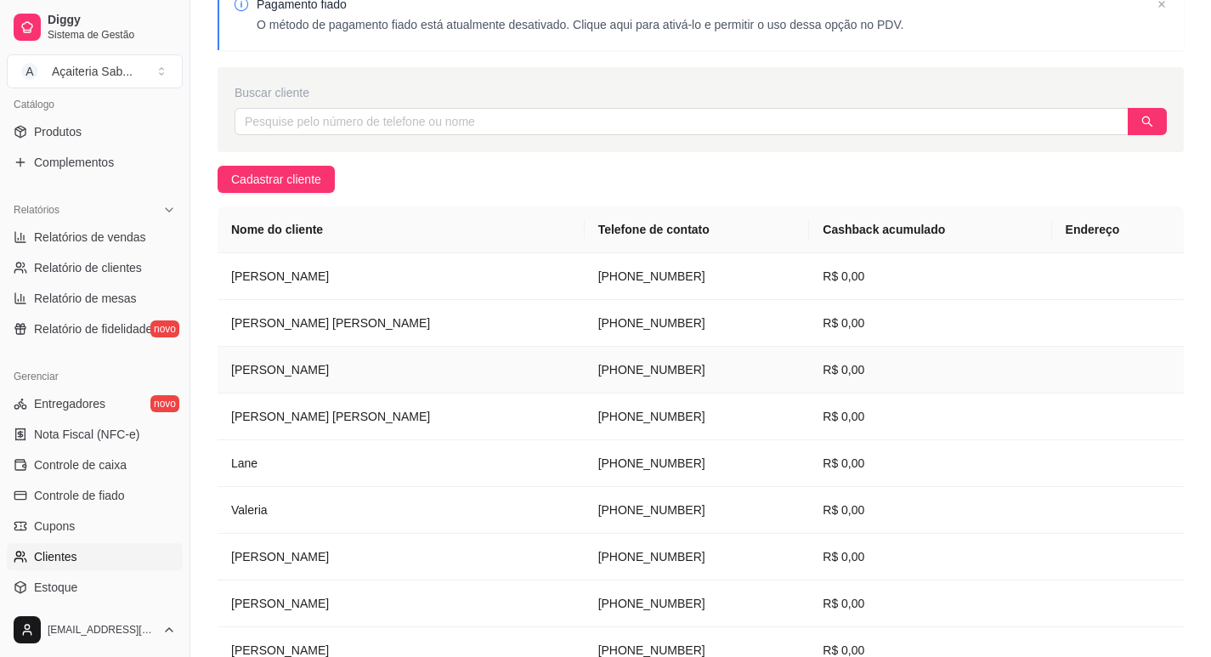
scroll to position [259, 0]
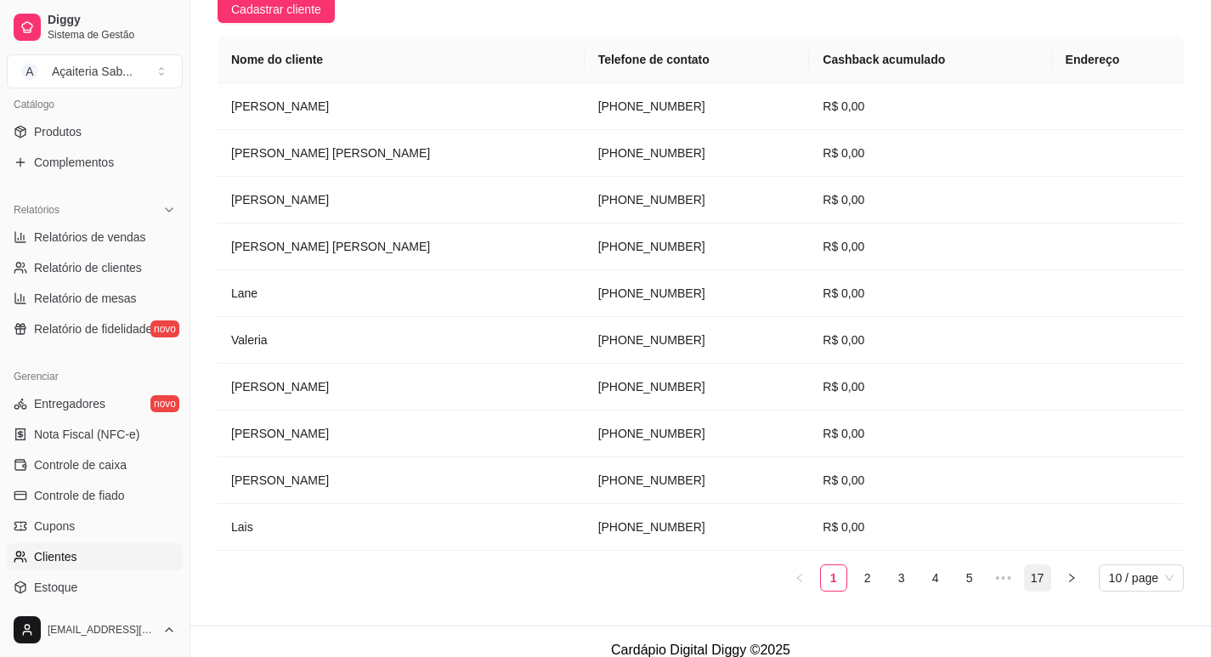
click at [1035, 580] on link "17" at bounding box center [1038, 578] width 26 height 26
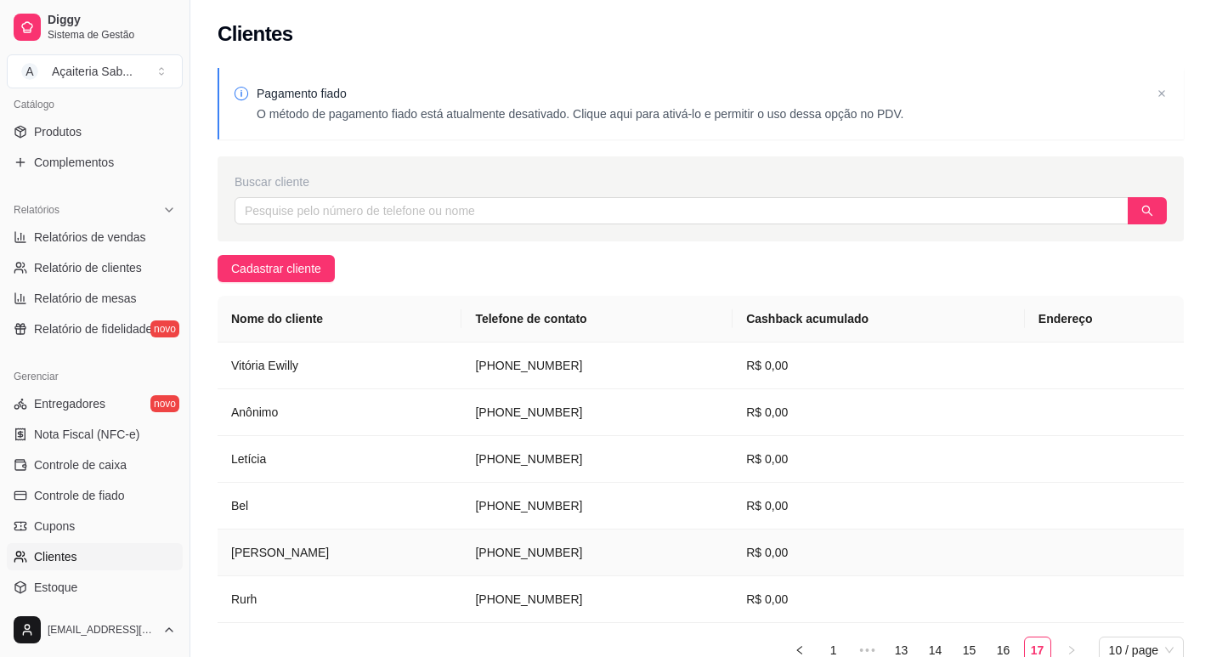
scroll to position [89, 0]
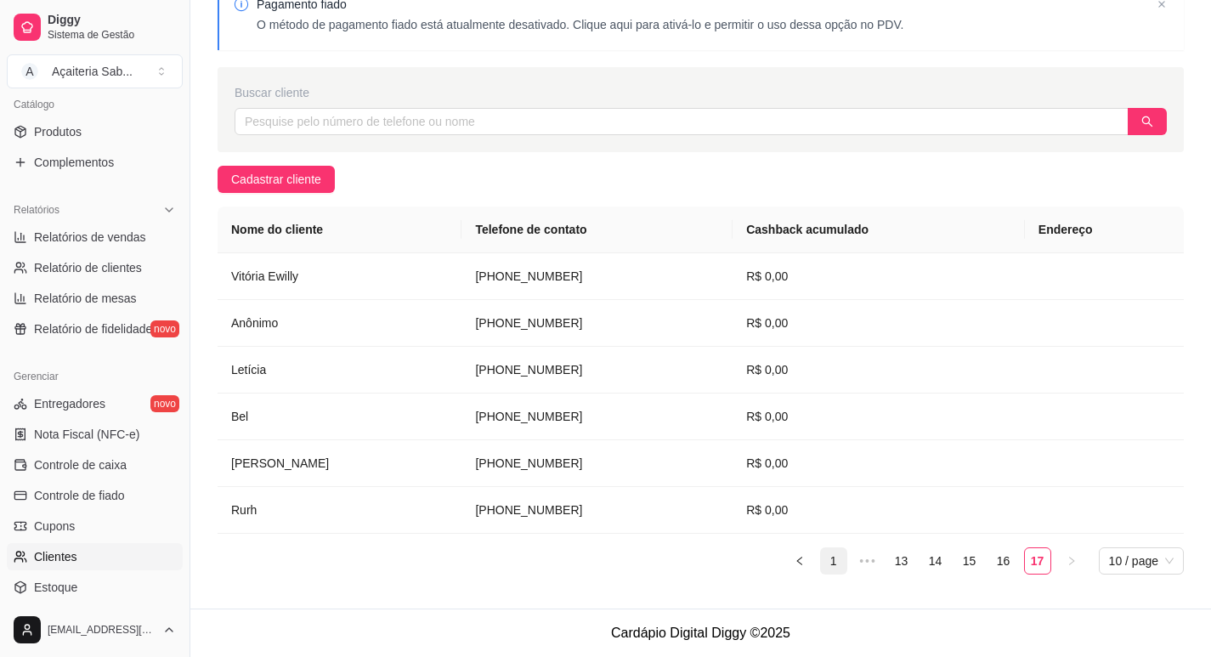
click at [838, 559] on link "1" at bounding box center [834, 561] width 26 height 26
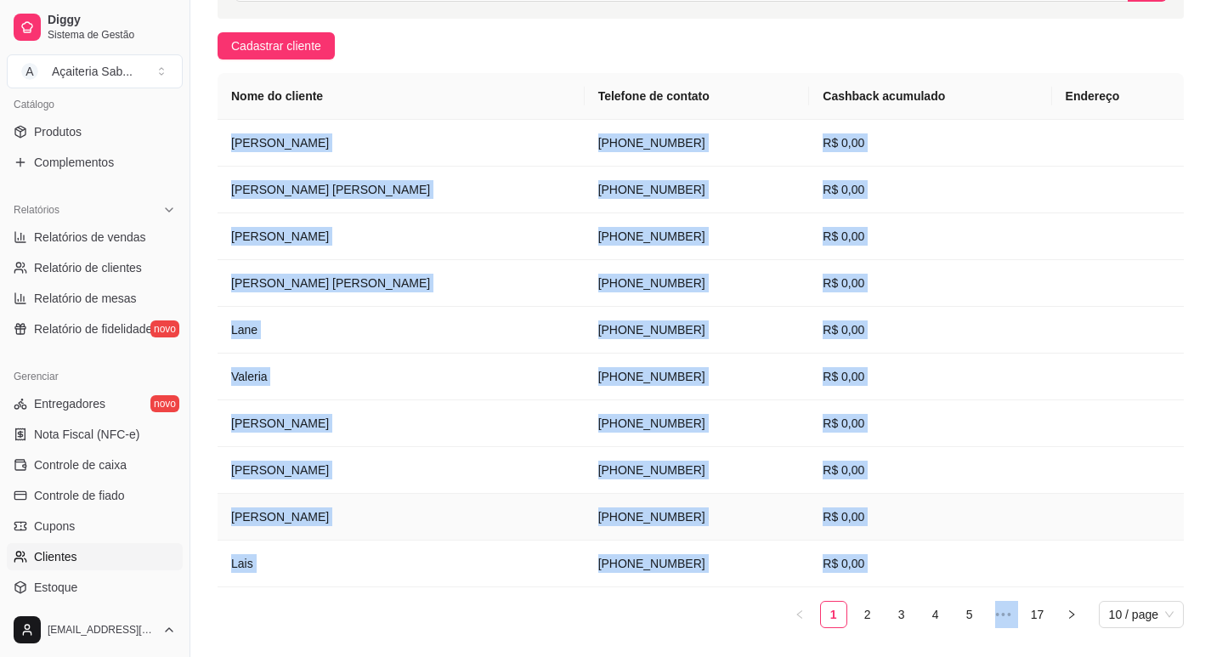
scroll to position [276, 0]
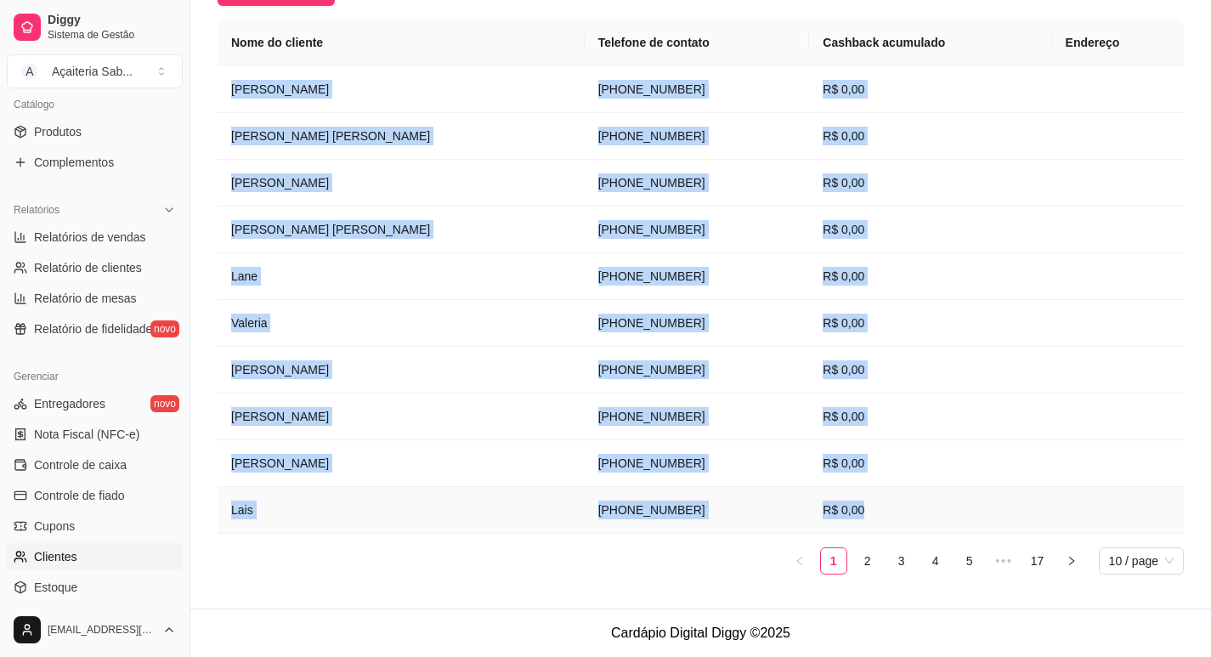
drag, startPoint x: 230, startPoint y: 277, endPoint x: 849, endPoint y: 515, distance: 663.0
click at [849, 515] on tbody "[PERSON_NAME] [PHONE_NUMBER] R$ 0,00 [PERSON_NAME] [PERSON_NAME] [PHONE_NUMBER]…" at bounding box center [701, 300] width 967 height 468
copy tbody "[PERSON_NAME] [PHONE_NUMBER] R$ 0,00 [PERSON_NAME] [PERSON_NAME] [PHONE_NUMBER]…"
click at [864, 563] on link "2" at bounding box center [868, 561] width 26 height 26
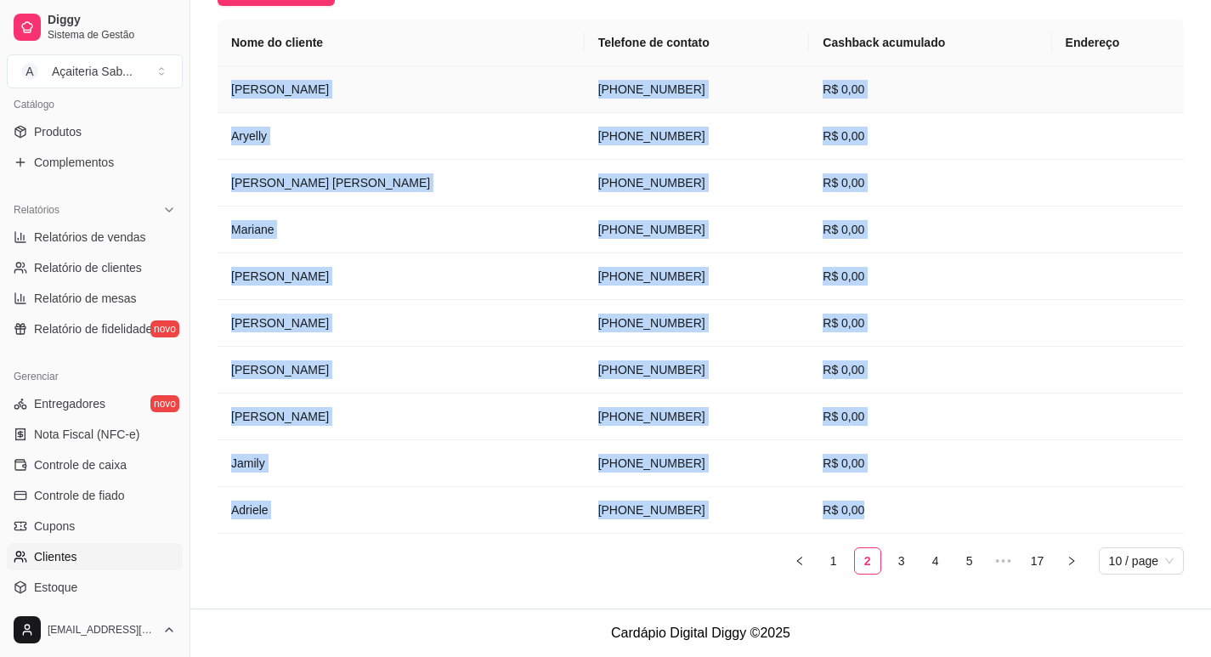
copy tbody "[PERSON_NAME] [PHONE_NUMBER] R$ 0,00 [PERSON_NAME] [PERSON_NAME] [PHONE_NUMBER]…"
click at [905, 556] on link "3" at bounding box center [902, 561] width 26 height 26
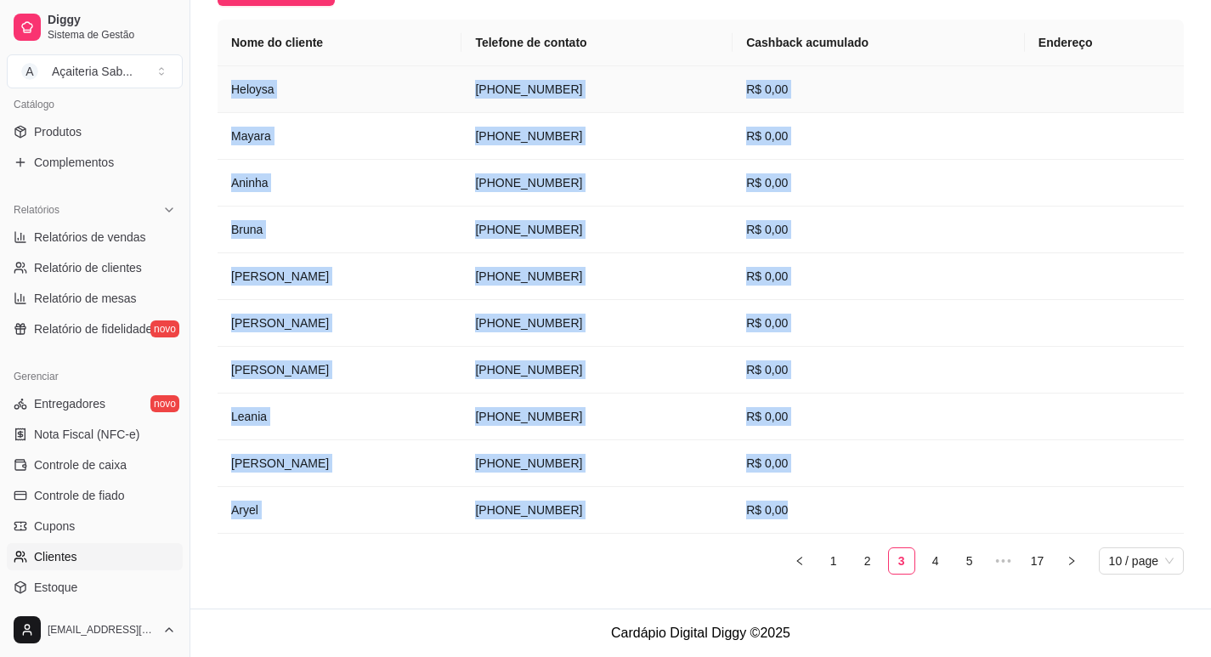
copy tbody "[PERSON_NAME] [PHONE_NUMBER] R$ 0,00 [PERSON_NAME] [PERSON_NAME] [PHONE_NUMBER]…"
click at [933, 562] on link "4" at bounding box center [936, 561] width 26 height 26
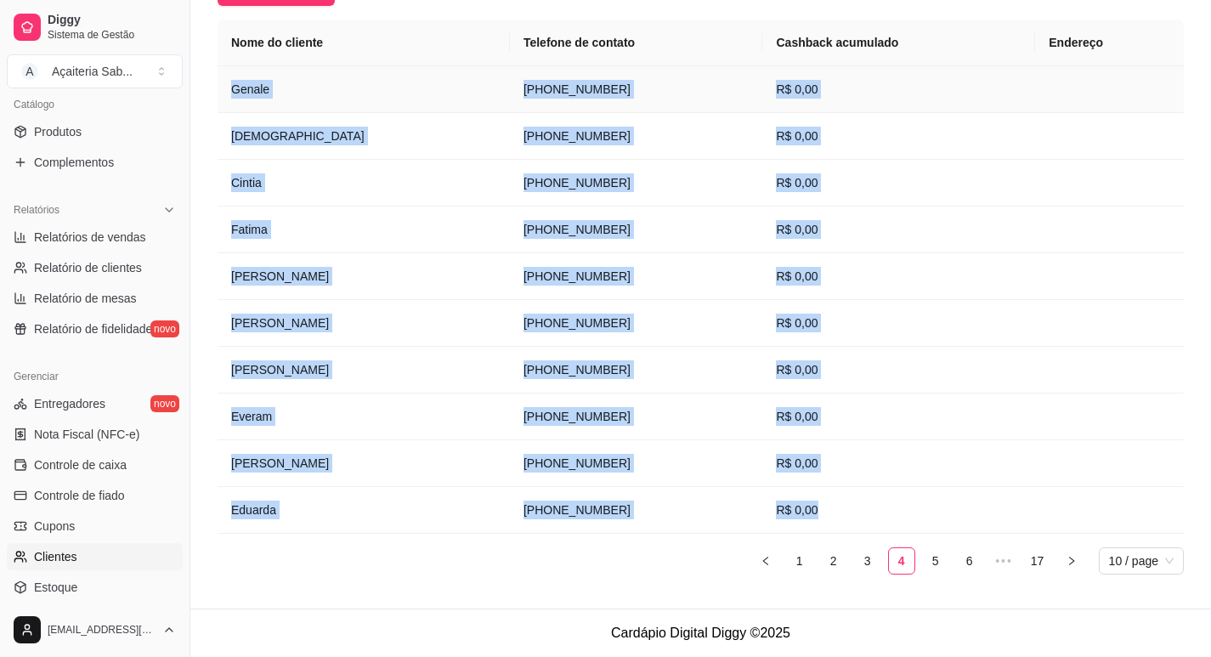
copy tbody "[PERSON_NAME] [PHONE_NUMBER] R$ 0,00 [PERSON_NAME] [PERSON_NAME] [PHONE_NUMBER]…"
click at [938, 561] on link "5" at bounding box center [936, 561] width 26 height 26
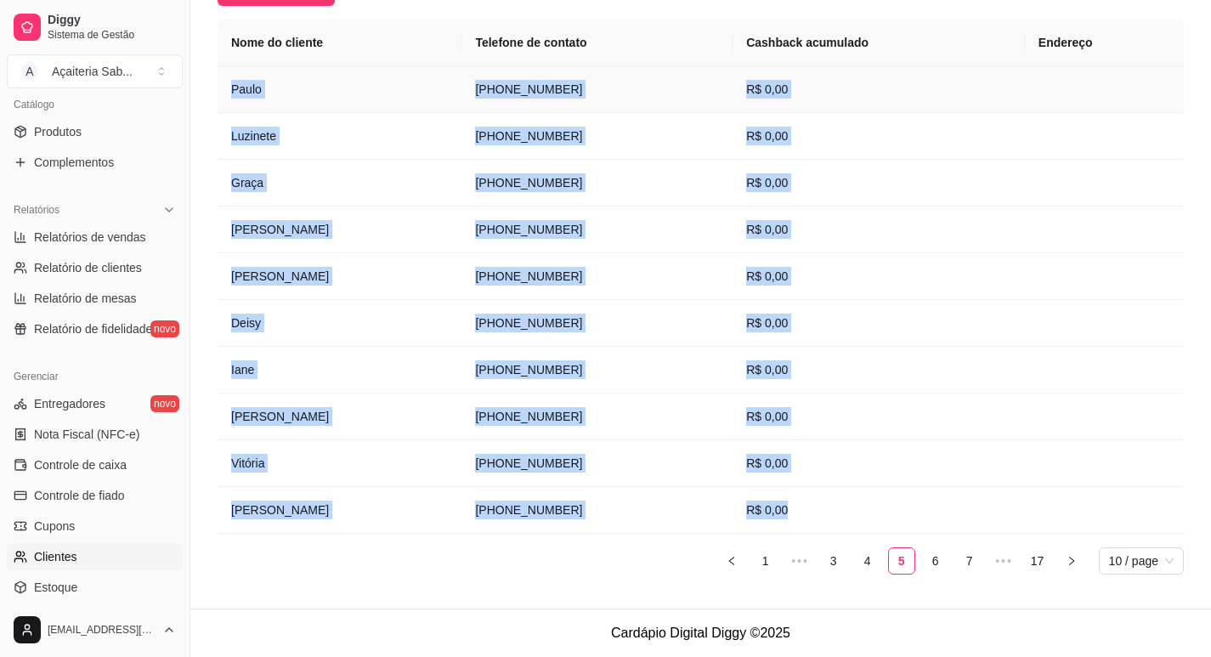
copy tbody "[PERSON_NAME] [PHONE_NUMBER] R$ 0,00 [PERSON_NAME] [PERSON_NAME] [PHONE_NUMBER]…"
click at [936, 558] on link "6" at bounding box center [936, 561] width 26 height 26
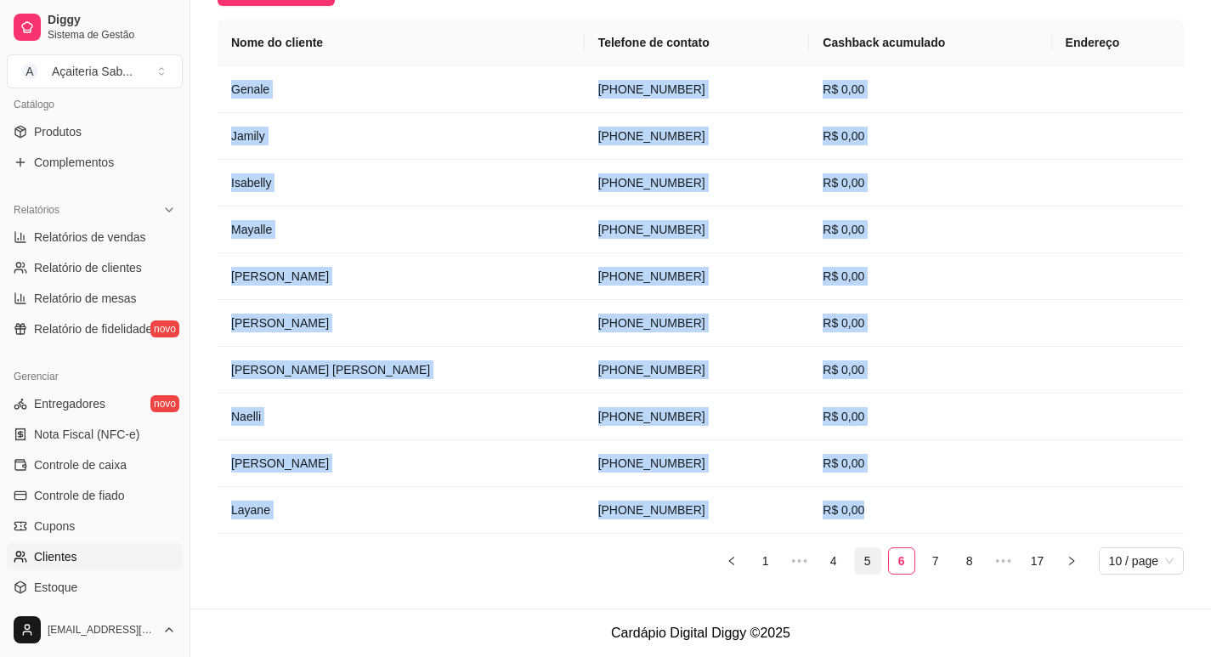
click at [866, 558] on link "5" at bounding box center [868, 561] width 26 height 26
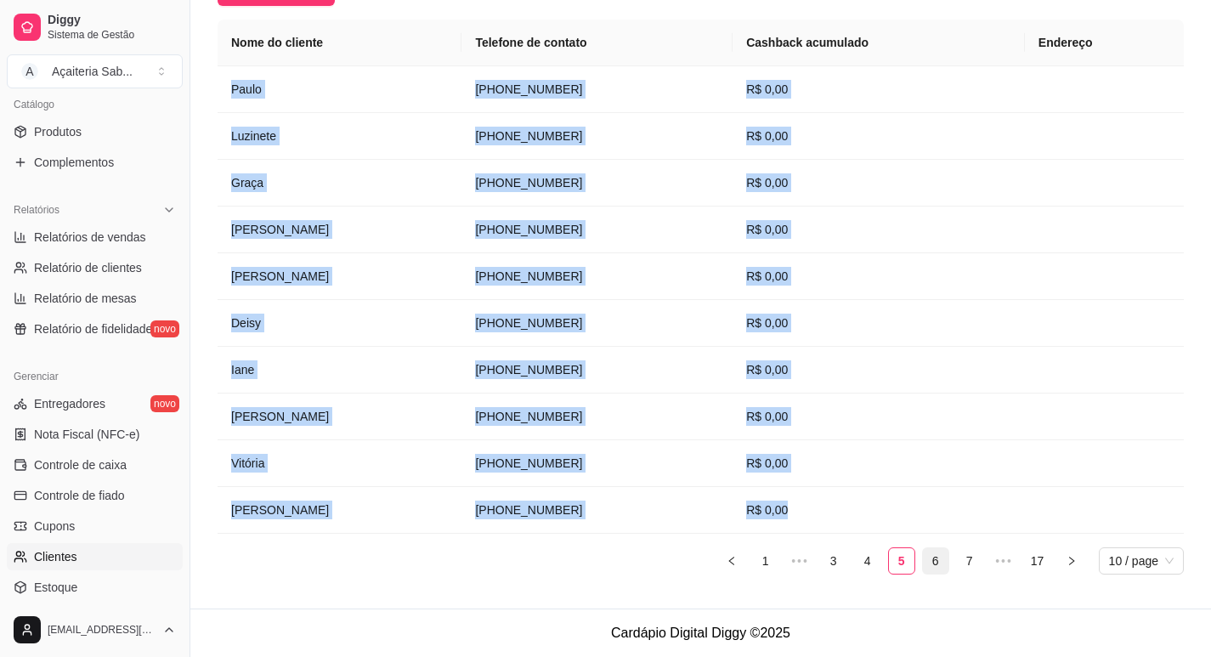
click at [938, 564] on link "6" at bounding box center [936, 561] width 26 height 26
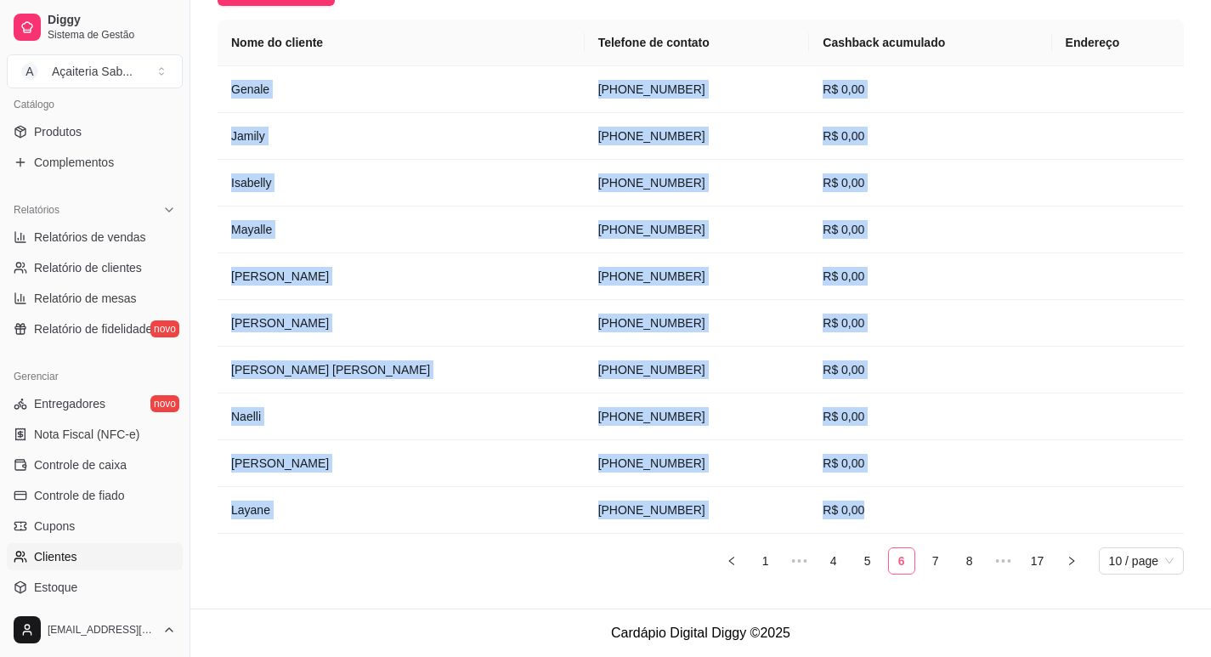
click at [899, 562] on link "6" at bounding box center [902, 561] width 26 height 26
click at [866, 563] on link "5" at bounding box center [868, 561] width 26 height 26
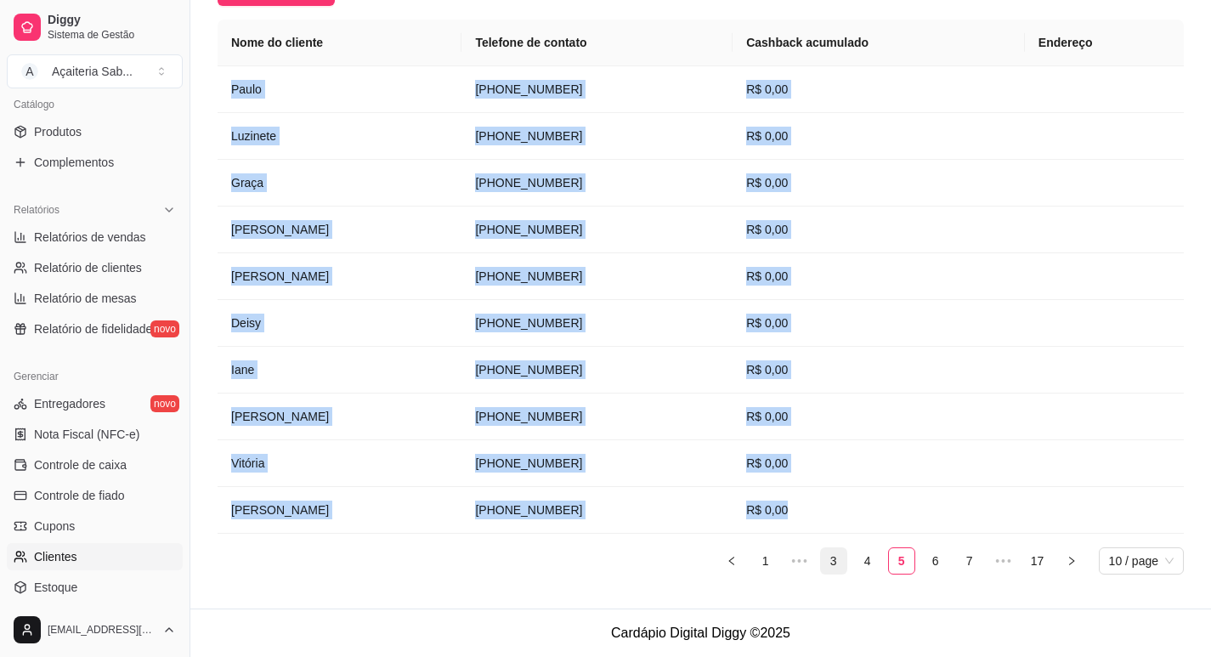
click at [837, 561] on link "3" at bounding box center [834, 561] width 26 height 26
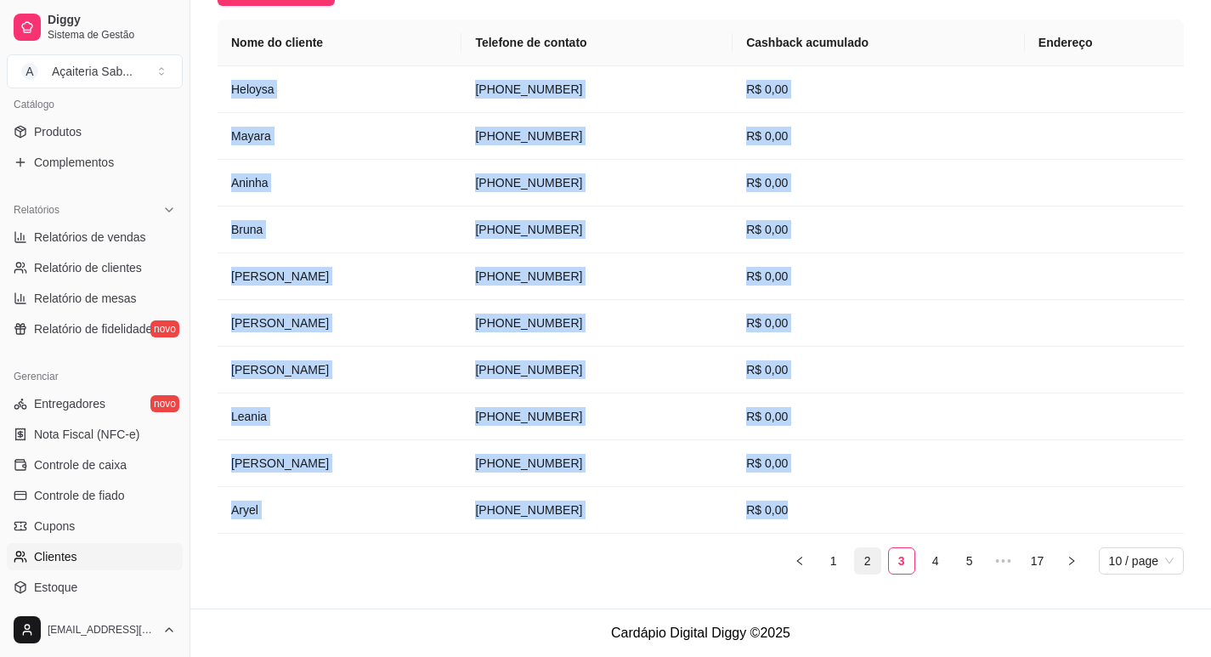
click at [863, 563] on link "2" at bounding box center [868, 561] width 26 height 26
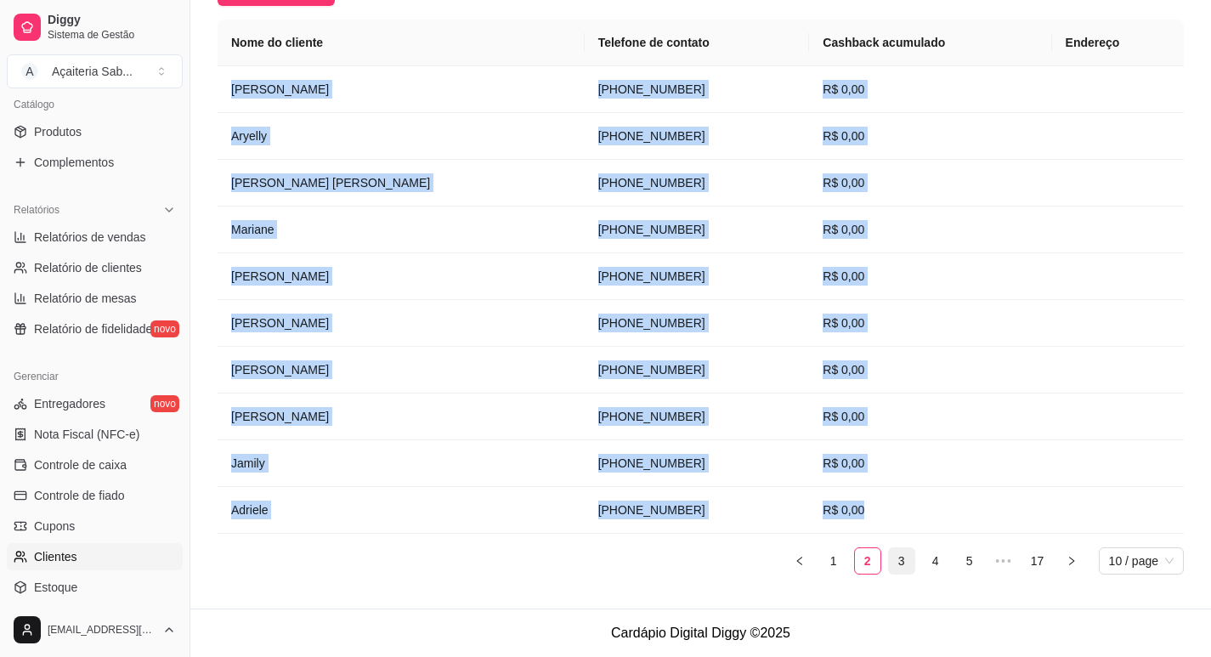
click at [898, 560] on link "3" at bounding box center [902, 561] width 26 height 26
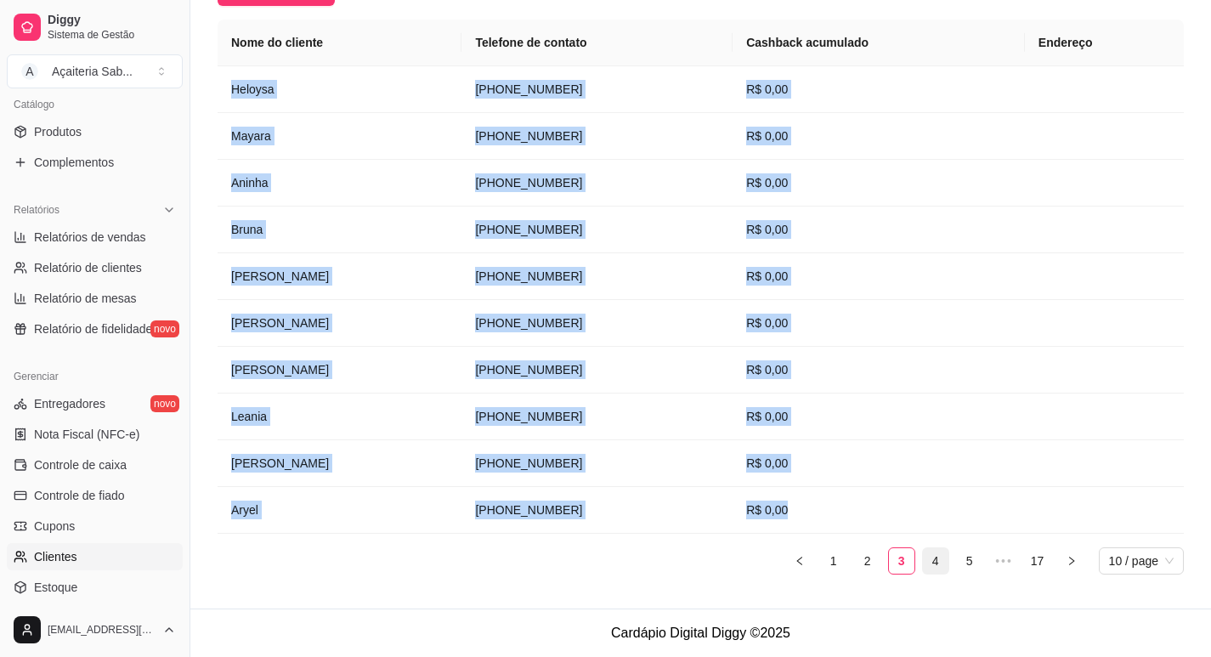
click at [931, 559] on link "4" at bounding box center [936, 561] width 26 height 26
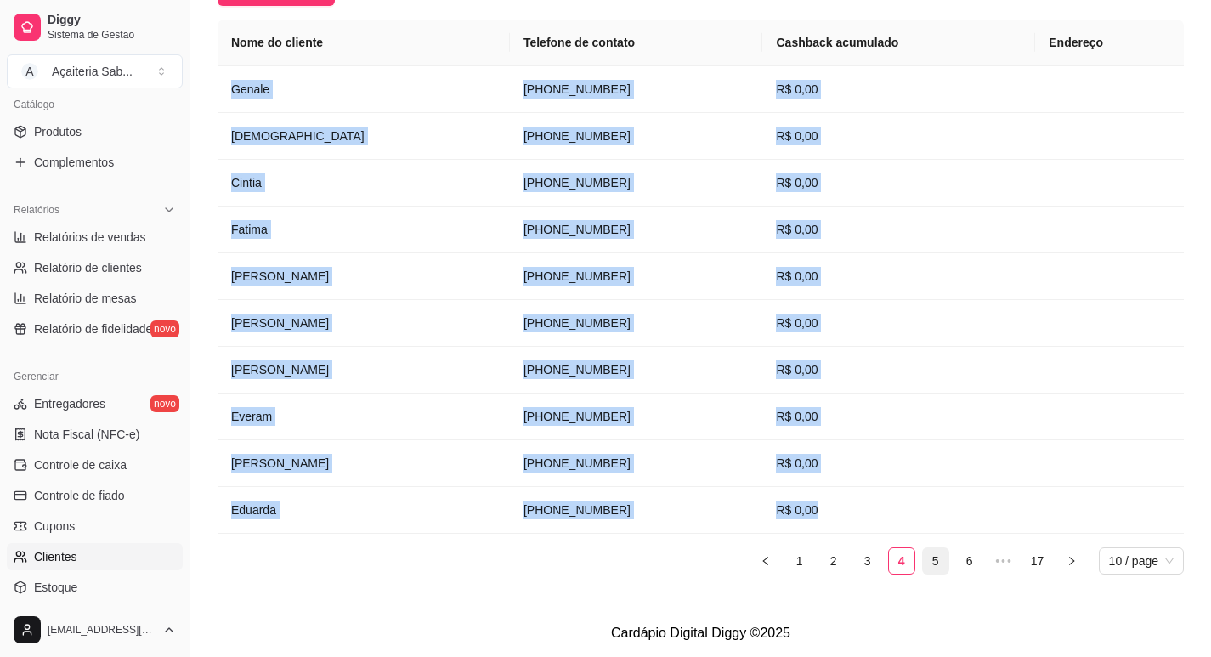
click at [930, 562] on link "5" at bounding box center [936, 561] width 26 height 26
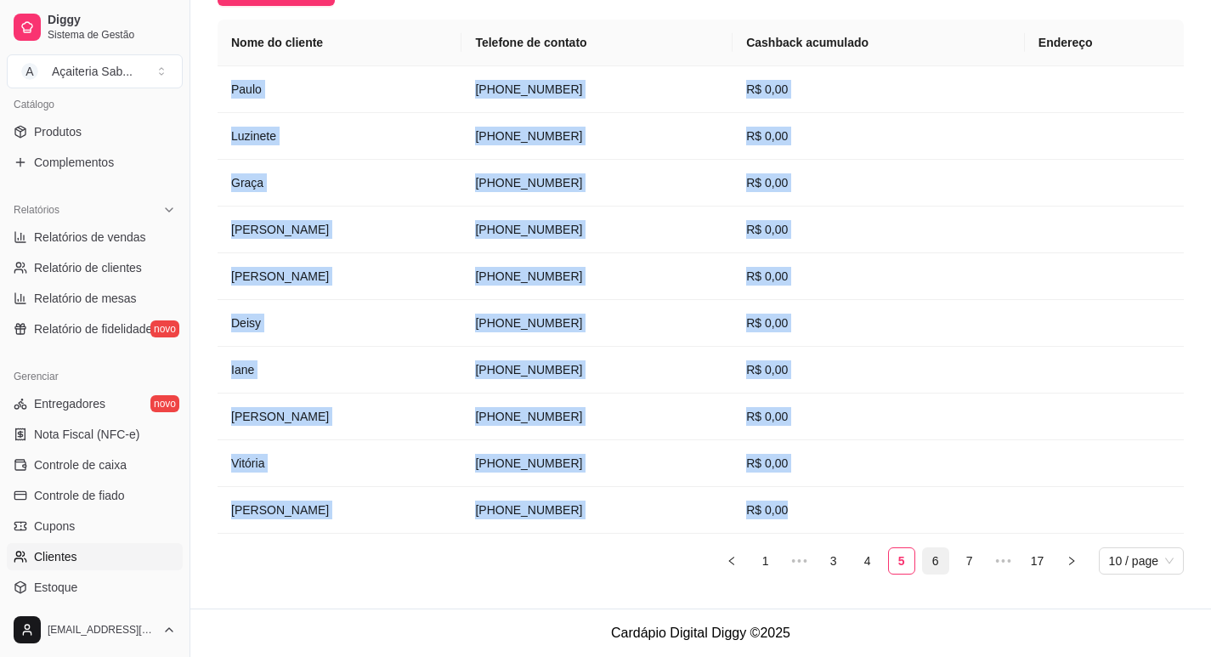
click at [931, 560] on link "6" at bounding box center [936, 561] width 26 height 26
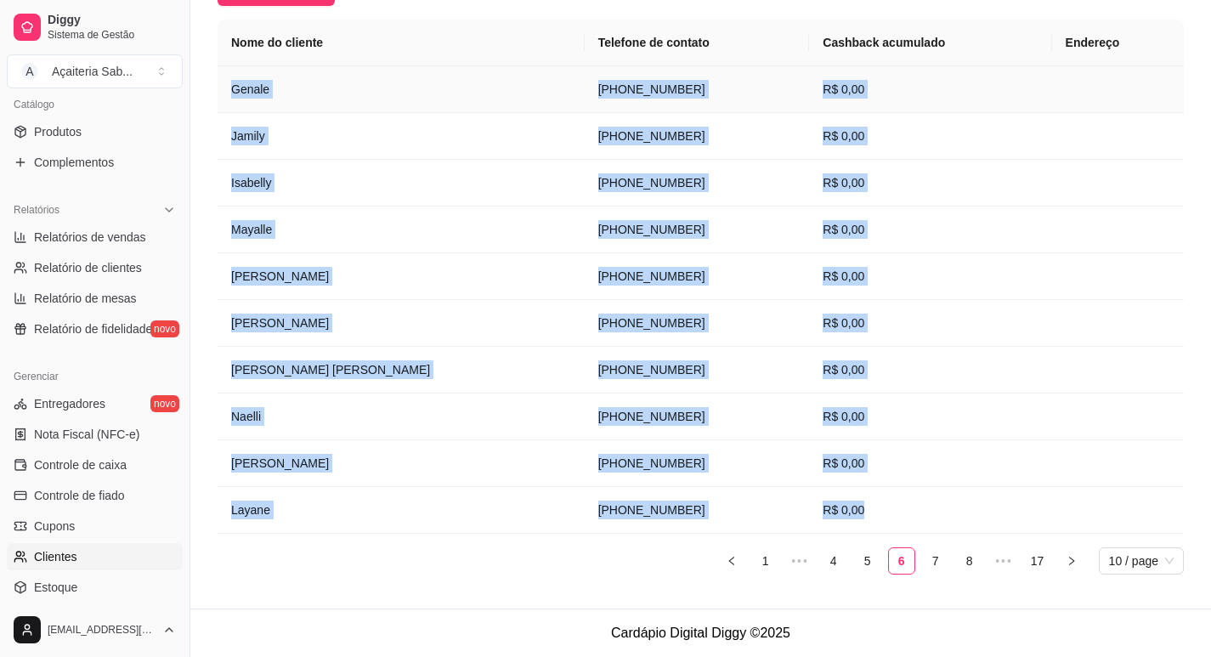
copy tbody "[PERSON_NAME] [PHONE_NUMBER] R$ 0,00 [PERSON_NAME] [PERSON_NAME] [PHONE_NUMBER]…"
click at [932, 556] on link "7" at bounding box center [936, 561] width 26 height 26
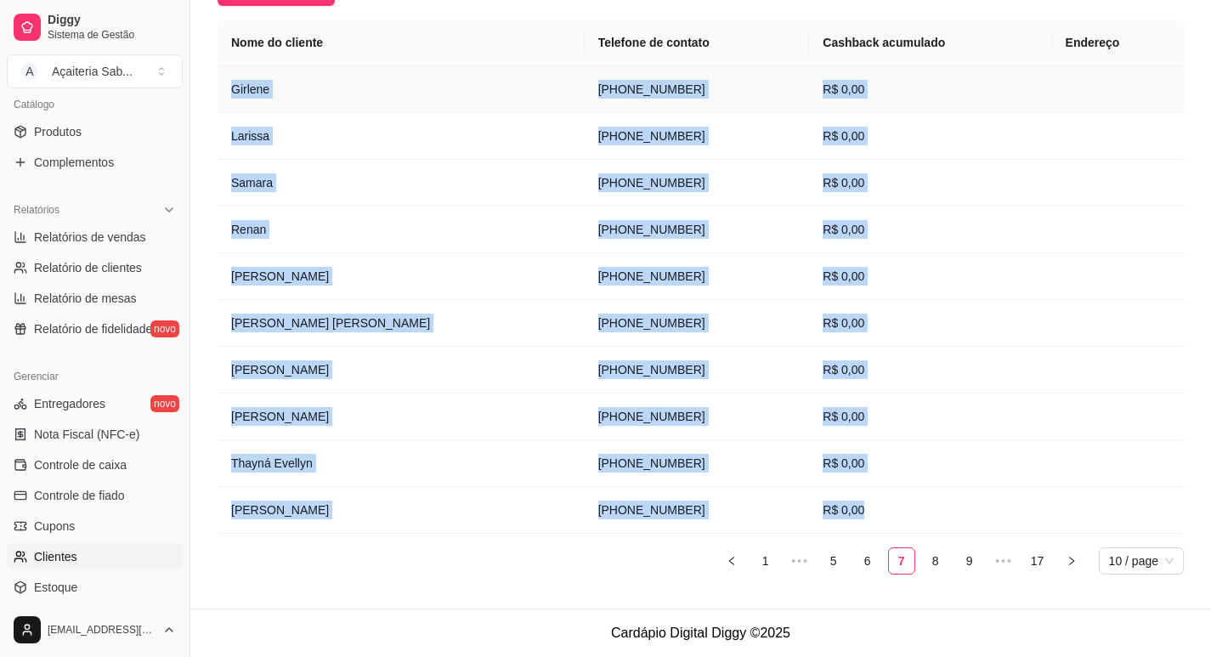
copy tbody "[PERSON_NAME] [PHONE_NUMBER] R$ 0,00 [PERSON_NAME] [PERSON_NAME] [PHONE_NUMBER]…"
click at [933, 560] on link "8" at bounding box center [936, 561] width 26 height 26
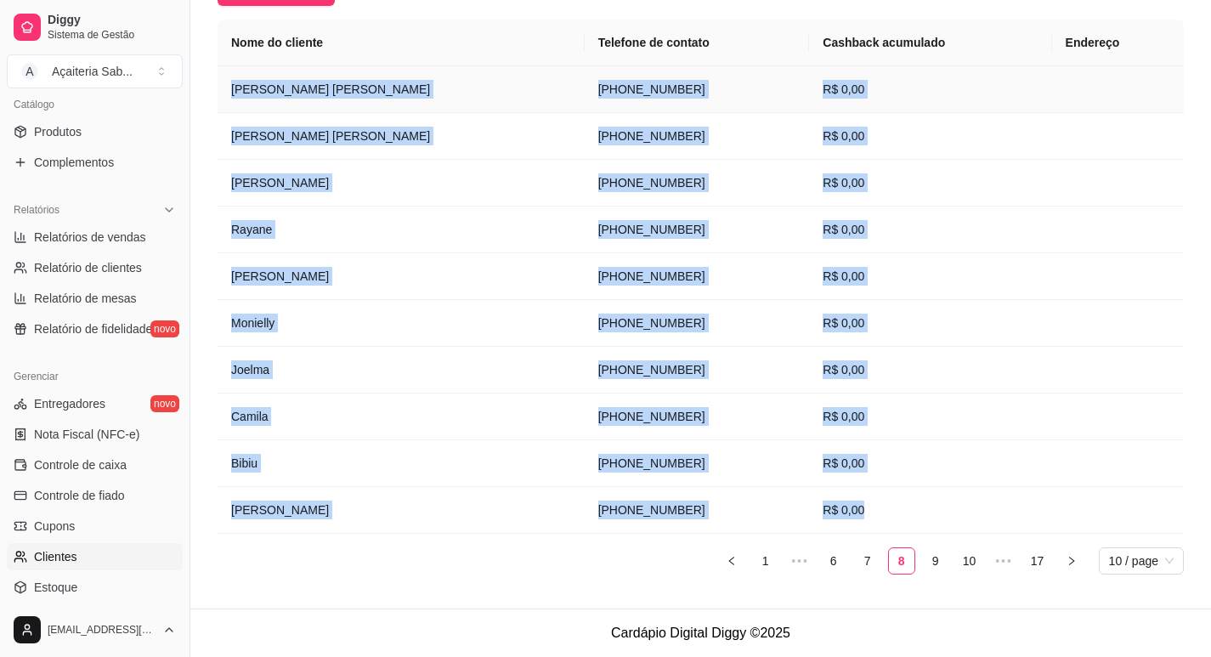
copy tbody "[PERSON_NAME] [PHONE_NUMBER] R$ 0,00 [PERSON_NAME] [PERSON_NAME] [PHONE_NUMBER]…"
click at [938, 559] on link "9" at bounding box center [936, 561] width 26 height 26
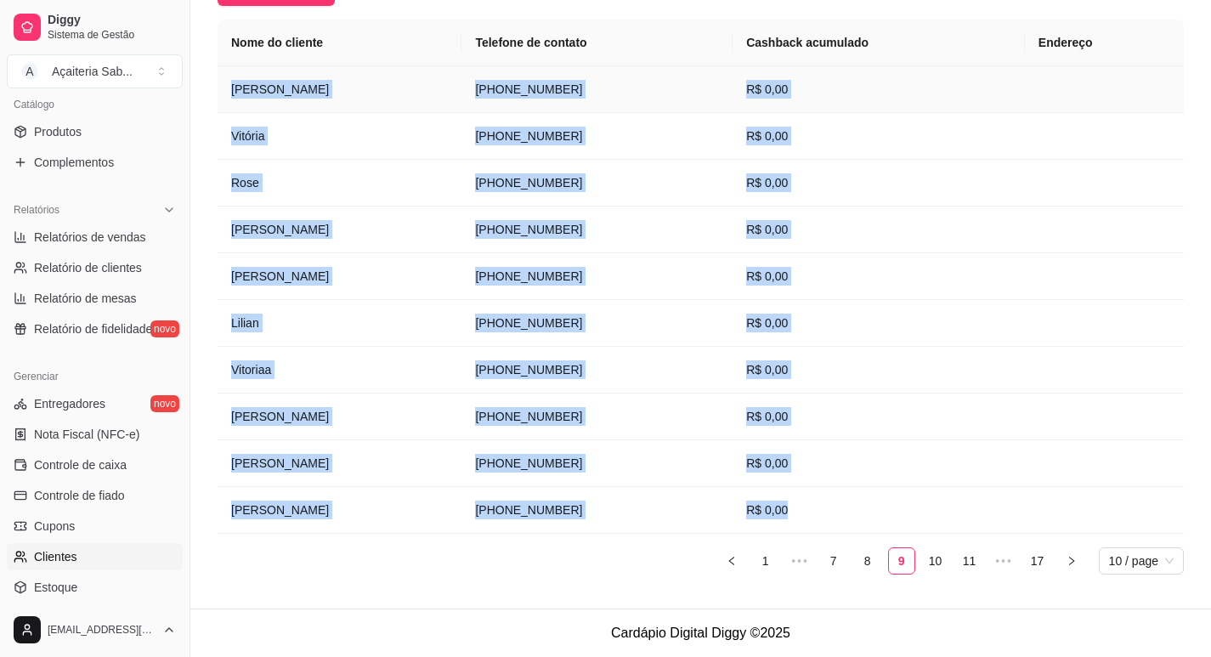
copy tbody "[PERSON_NAME] [PHONE_NUMBER] R$ 0,00 [PERSON_NAME] [PERSON_NAME] [PHONE_NUMBER]…"
click at [927, 553] on link "10" at bounding box center [936, 561] width 26 height 26
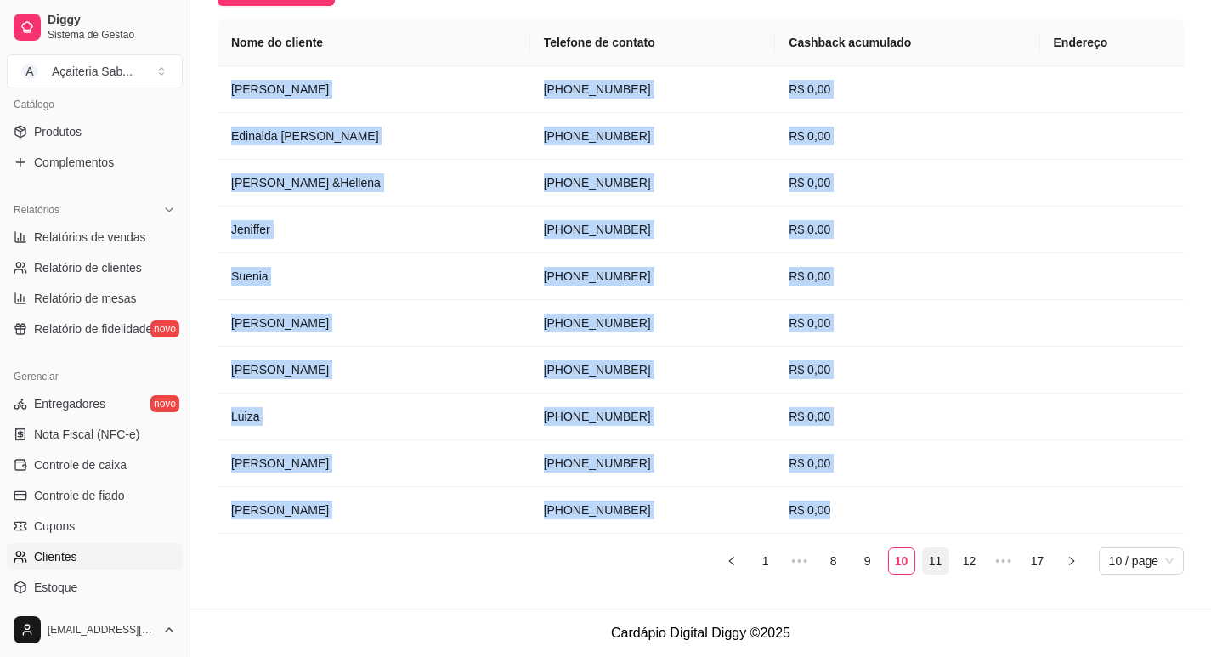
click at [932, 564] on link "11" at bounding box center [936, 561] width 26 height 26
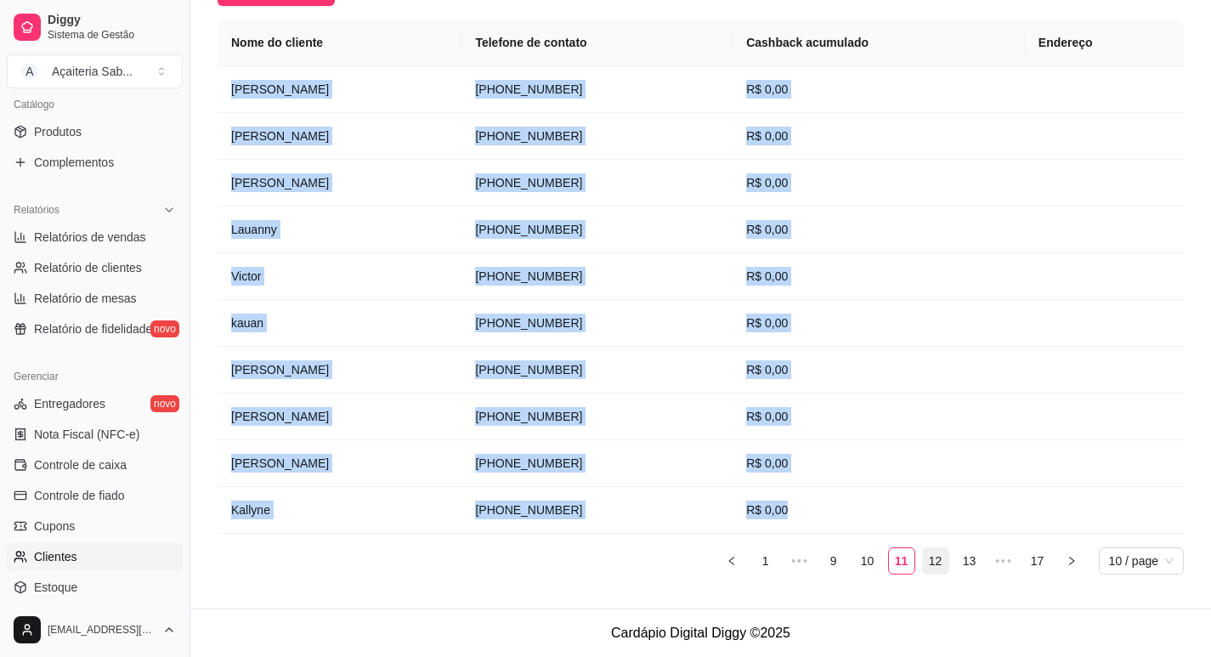
click at [943, 561] on link "12" at bounding box center [936, 561] width 26 height 26
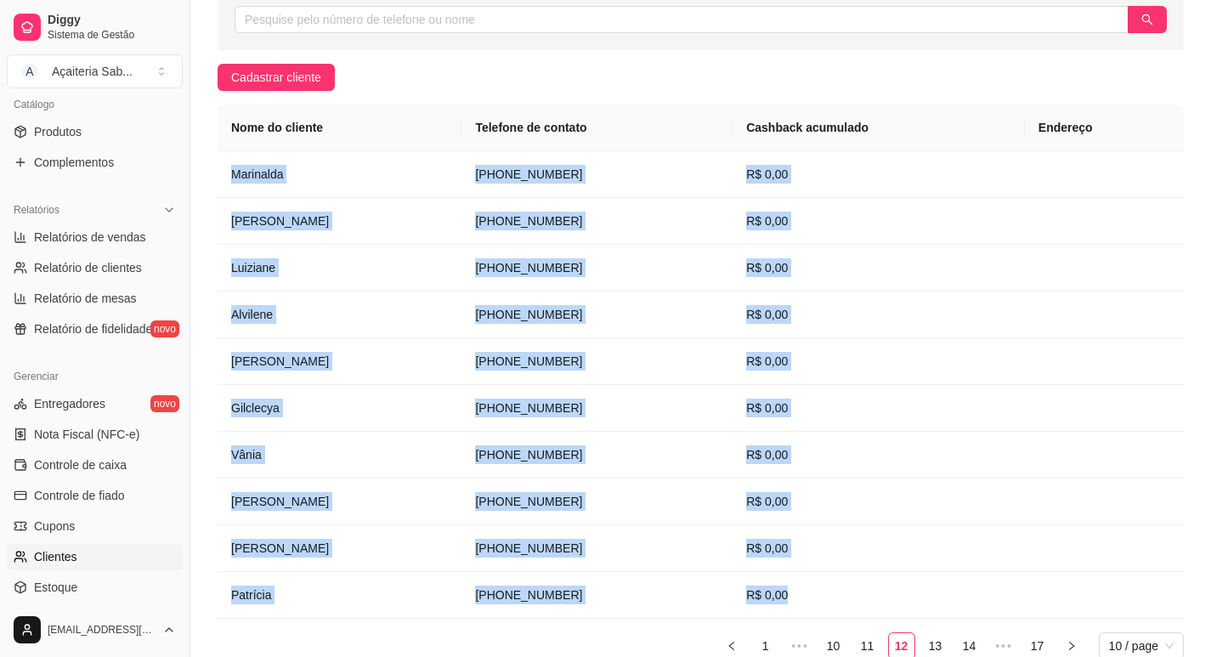
drag, startPoint x: 255, startPoint y: 84, endPoint x: 249, endPoint y: 175, distance: 91.1
click at [943, 645] on link "13" at bounding box center [936, 646] width 26 height 26
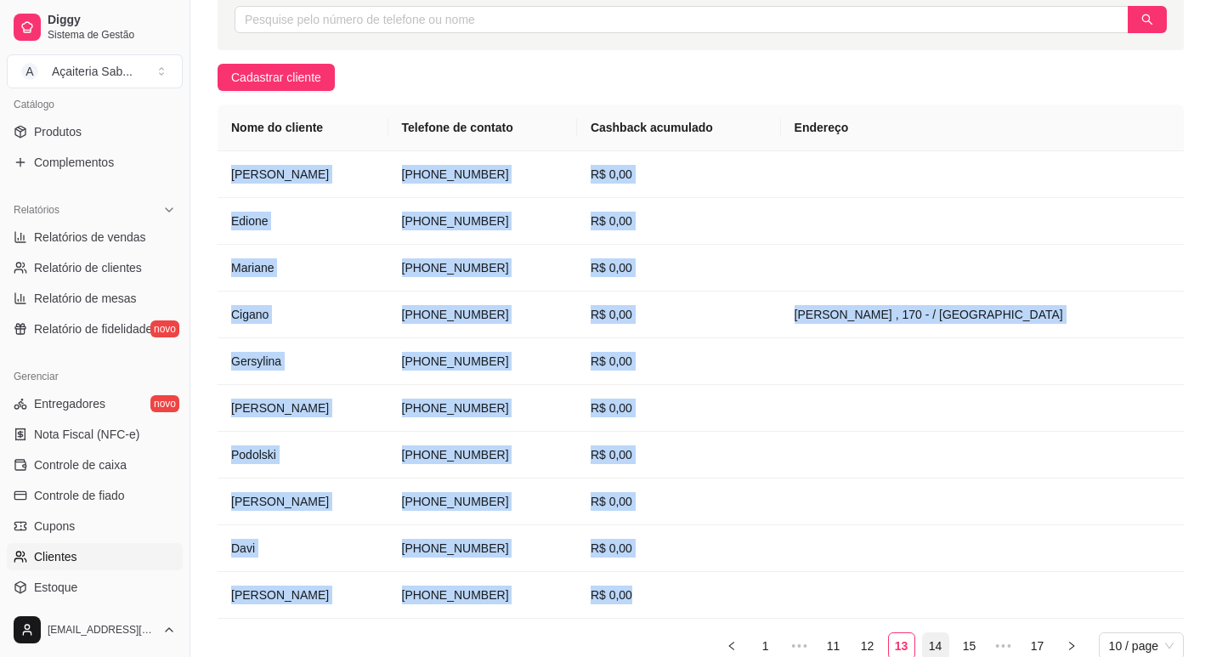
click at [926, 642] on link "14" at bounding box center [936, 646] width 26 height 26
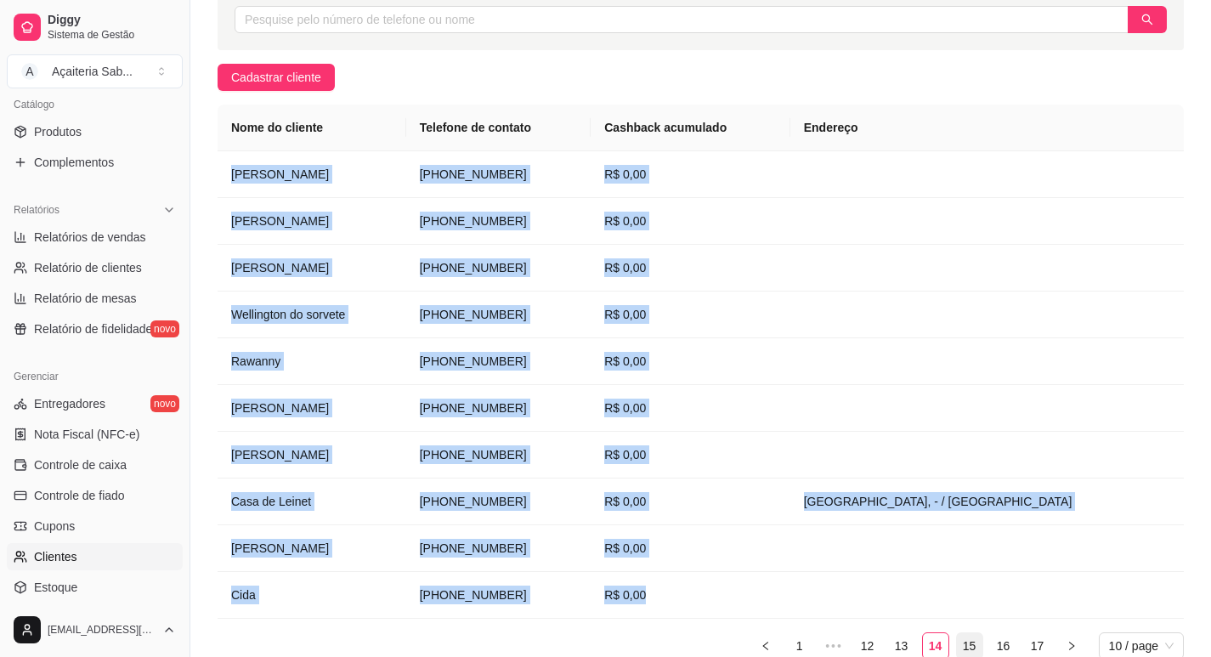
click at [957, 647] on link "15" at bounding box center [970, 646] width 26 height 26
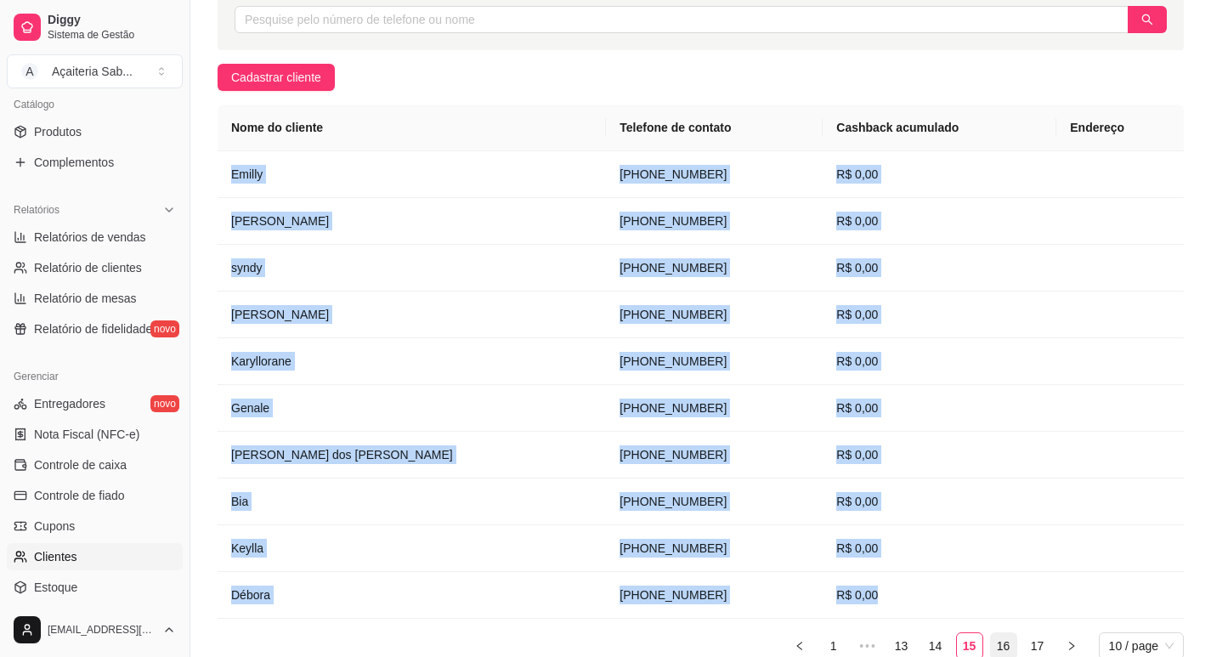
click at [1005, 643] on link "16" at bounding box center [1004, 646] width 26 height 26
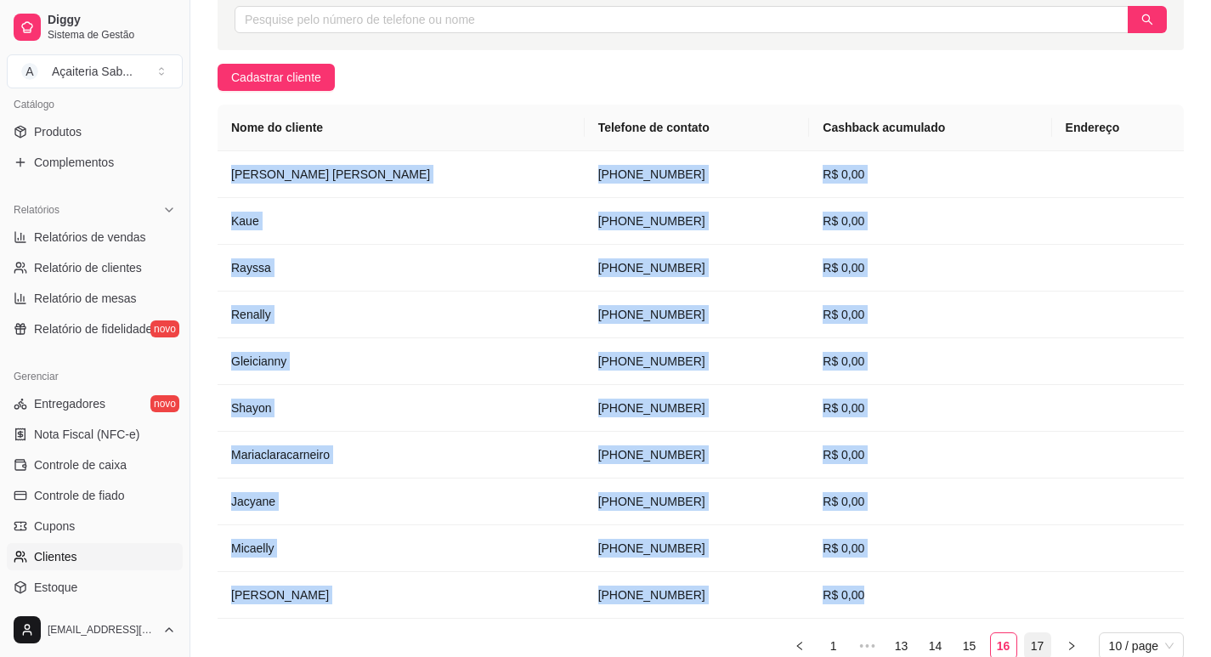
click at [1029, 638] on link "17" at bounding box center [1038, 646] width 26 height 26
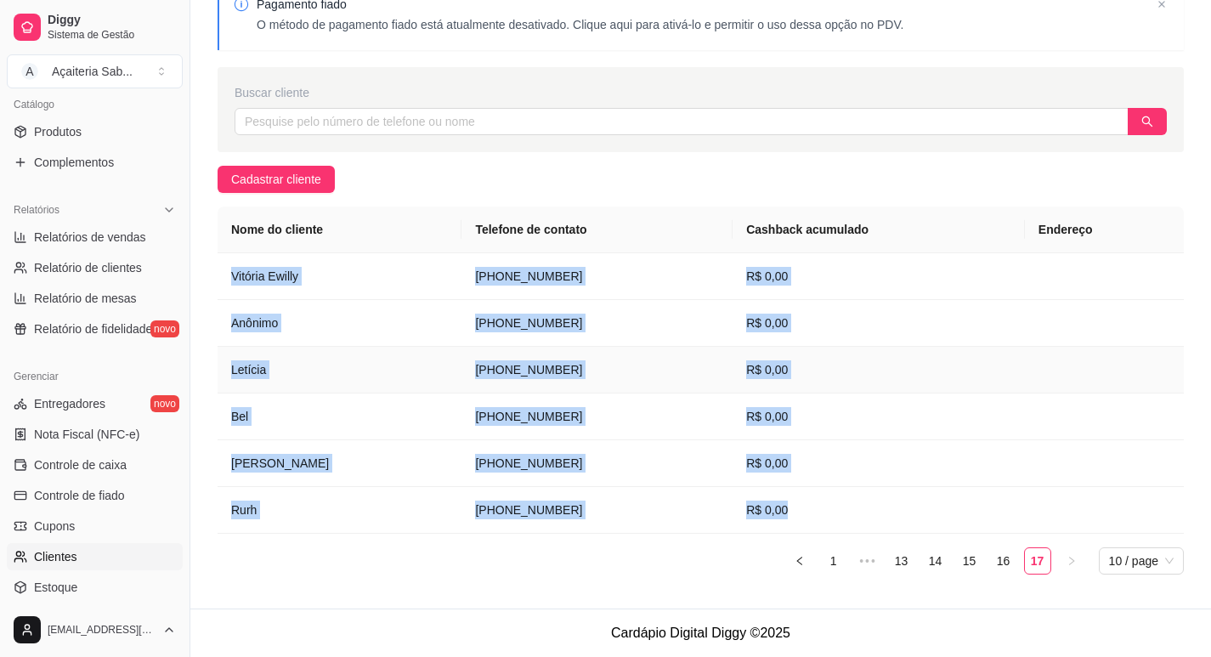
scroll to position [89, 0]
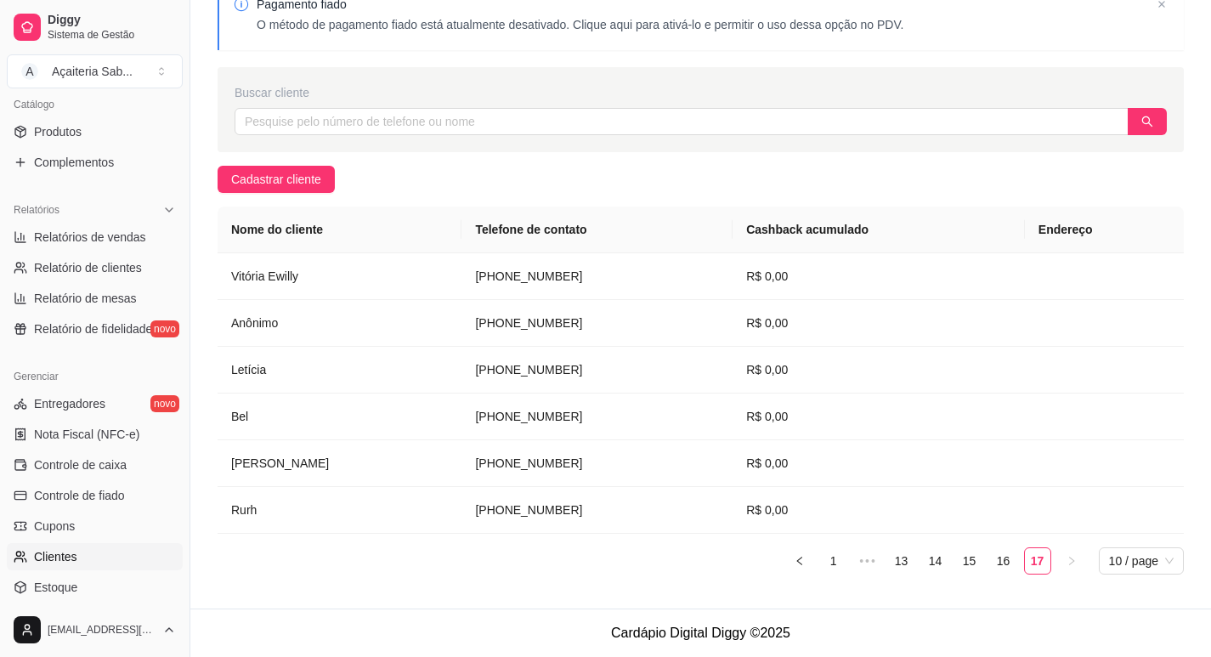
click at [936, 192] on div "Pagamento fiado O método de pagamento fiado está atualmente desativado. Clique …" at bounding box center [700, 289] width 1021 height 640
click at [75, 240] on span "Relatórios de vendas" at bounding box center [90, 237] width 112 height 17
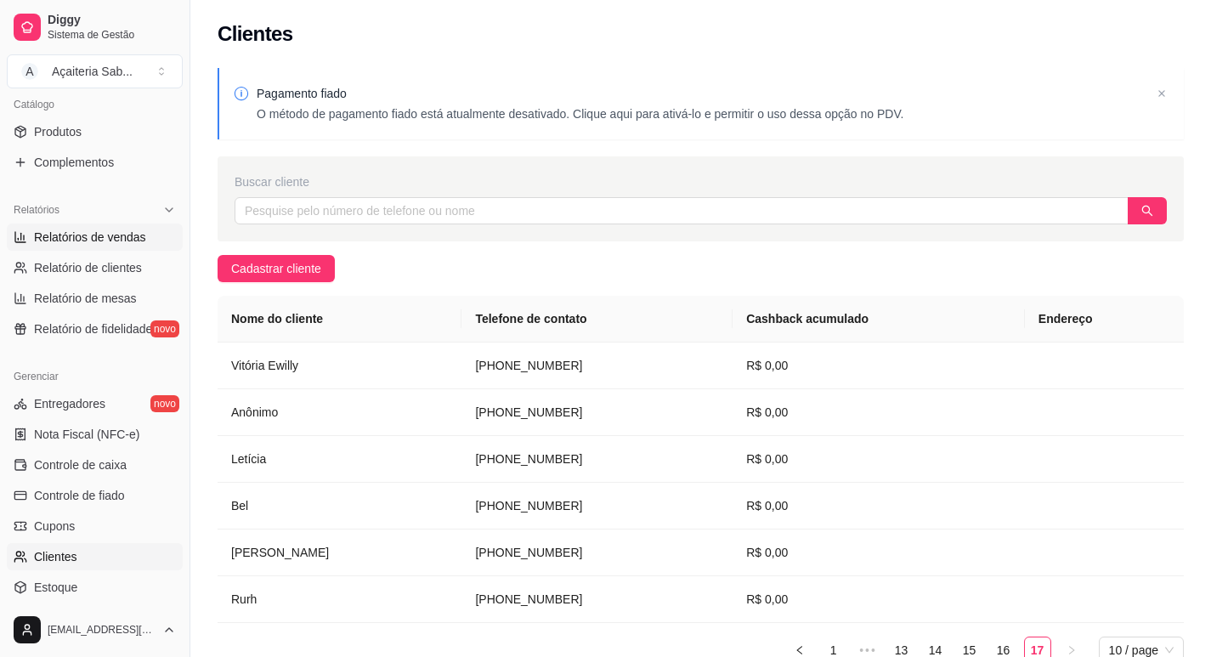
select select "ALL"
select select "0"
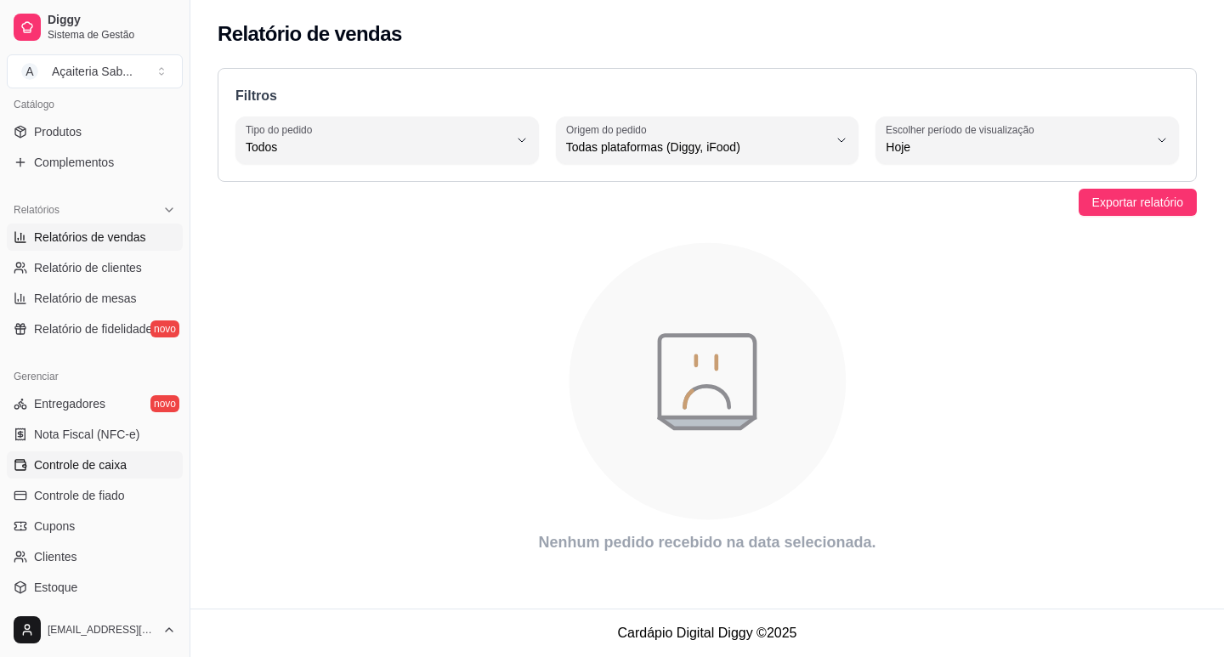
click at [98, 461] on span "Controle de caixa" at bounding box center [80, 464] width 93 height 17
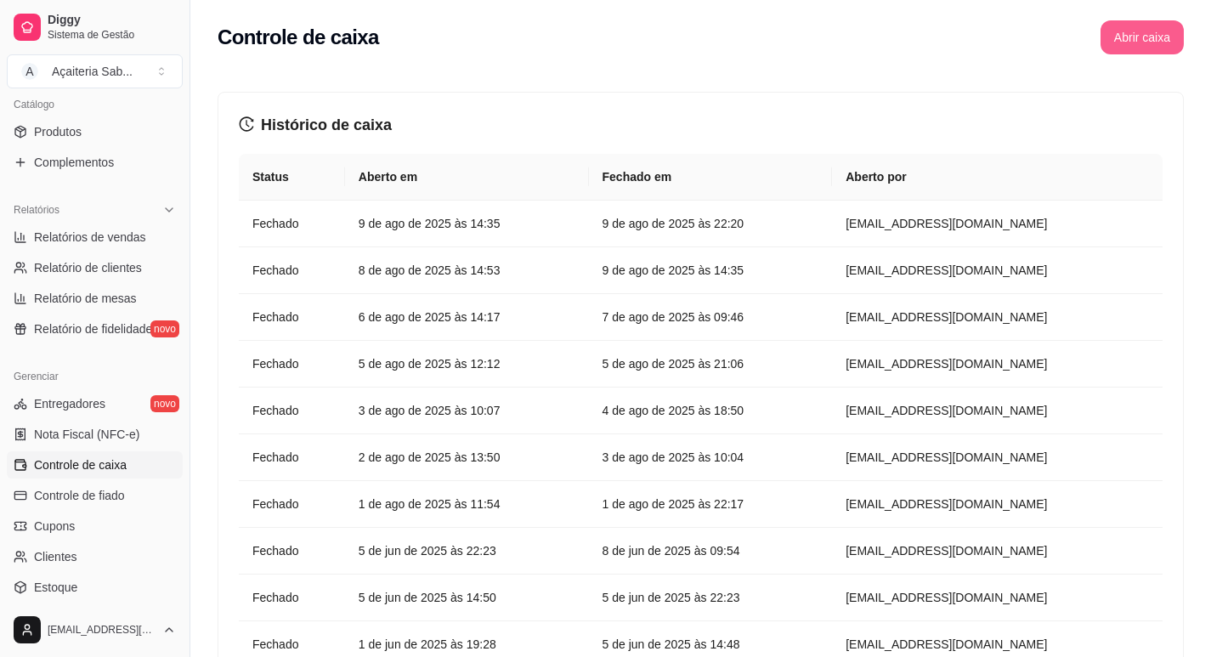
click at [1122, 21] on button "Abrir caixa" at bounding box center [1142, 37] width 83 height 34
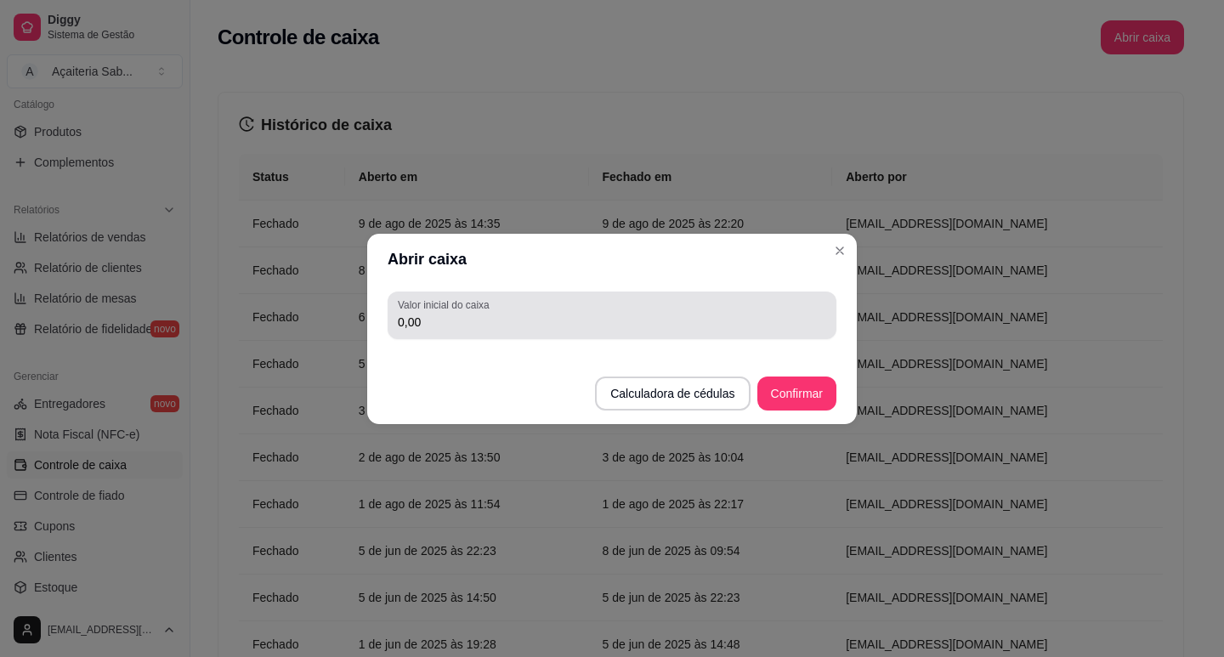
drag, startPoint x: 453, startPoint y: 326, endPoint x: 362, endPoint y: 332, distance: 91.2
click at [362, 332] on div "Abrir caixa Valor inicial do caixa 0,00 Calculadora de cédulas Confirmar" at bounding box center [612, 328] width 1224 height 657
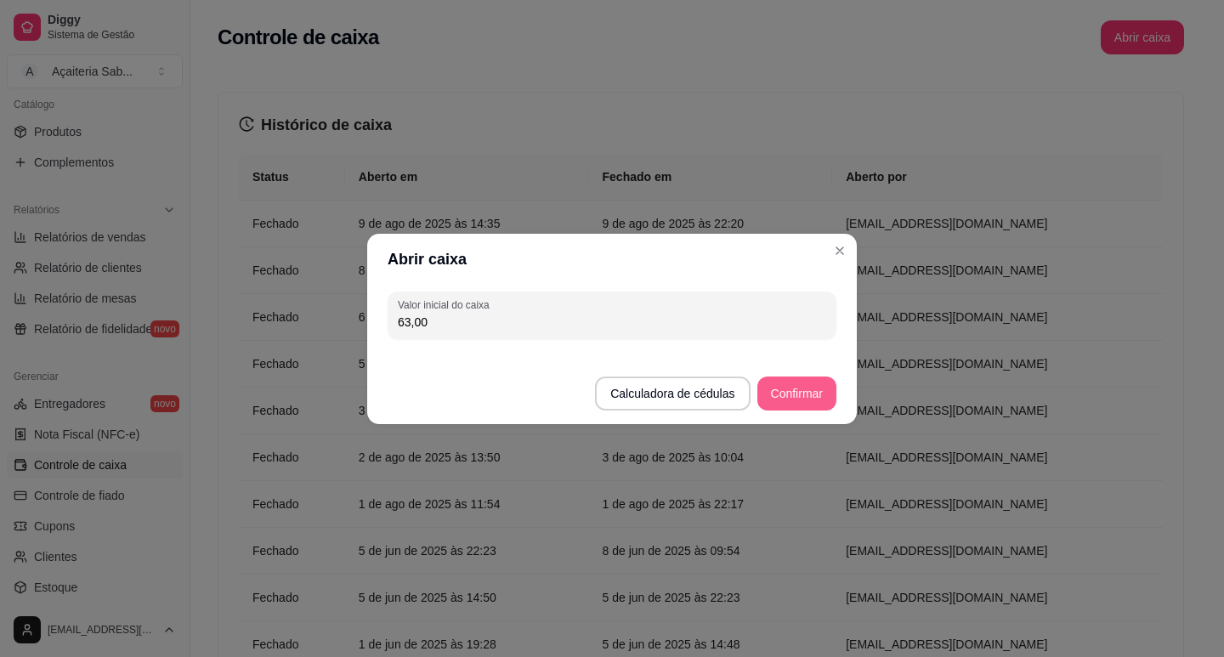
type input "63,00"
click at [807, 416] on footer "Calculadora de cédulas Confirmar" at bounding box center [612, 385] width 490 height 78
click at [807, 400] on button "Confirmar" at bounding box center [796, 394] width 79 height 34
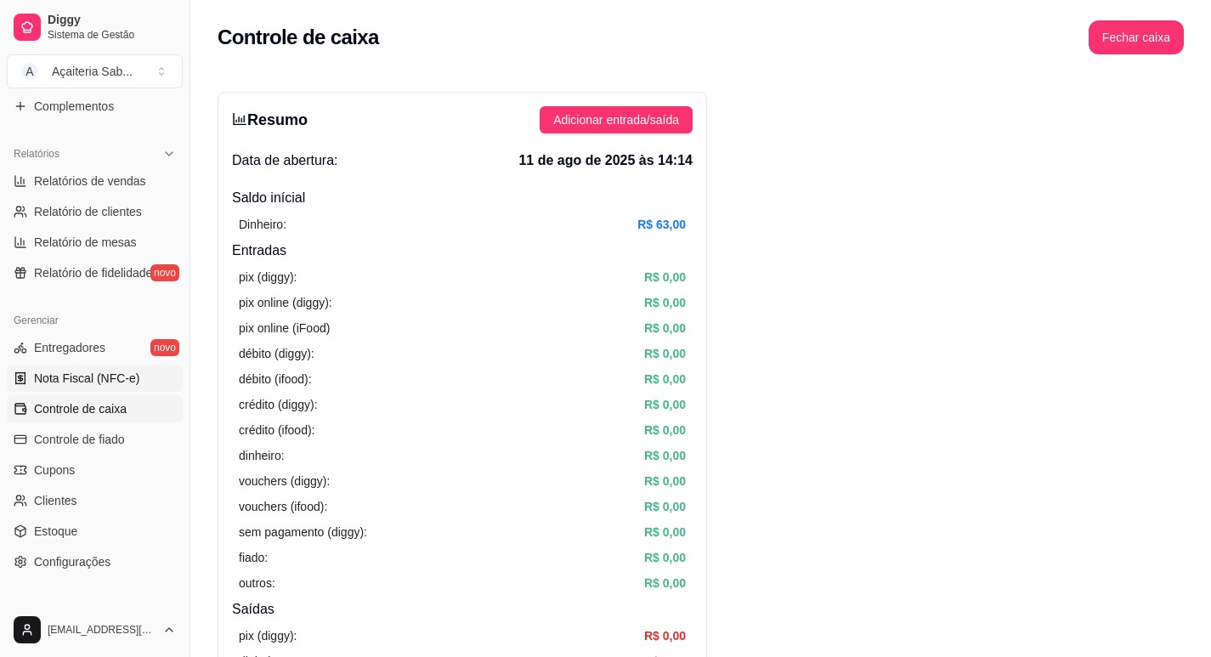
scroll to position [566, 0]
